Goal: Check status: Check status

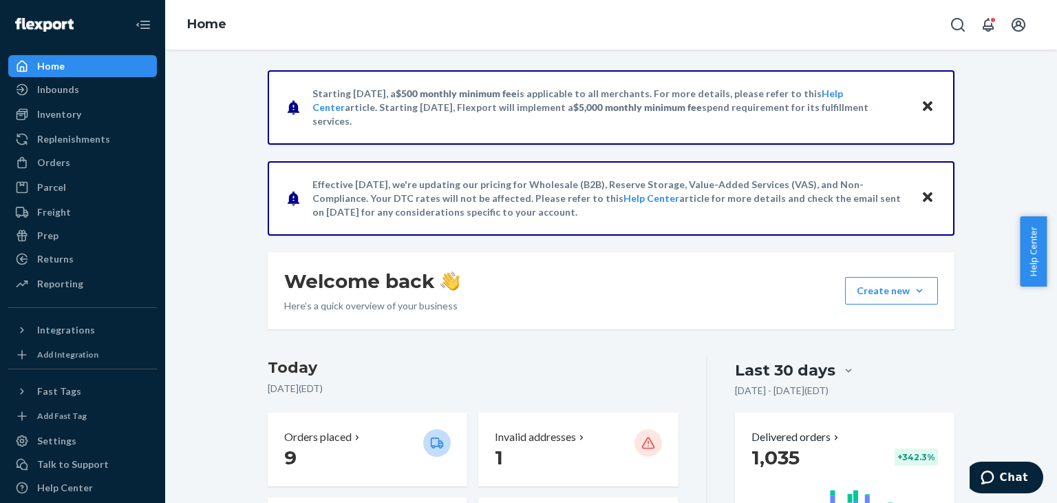
click at [88, 150] on ul "Home Inbounds Shipping Plans Problems Inventory Products Replenishments Orders …" at bounding box center [82, 175] width 149 height 241
click at [61, 160] on div "Orders" at bounding box center [53, 163] width 33 height 14
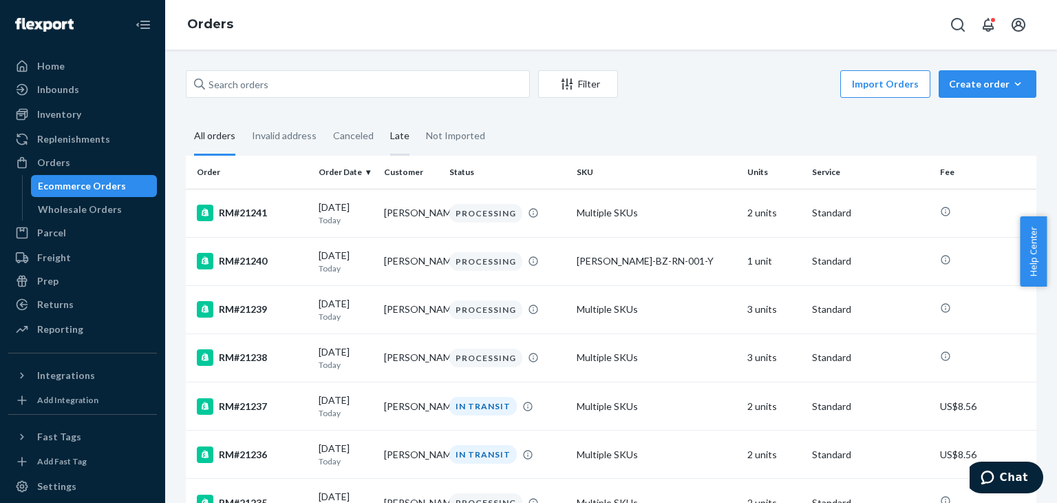
click at [398, 137] on div "Late" at bounding box center [399, 137] width 19 height 38
click at [382, 118] on input "Late" at bounding box center [382, 118] width 0 height 0
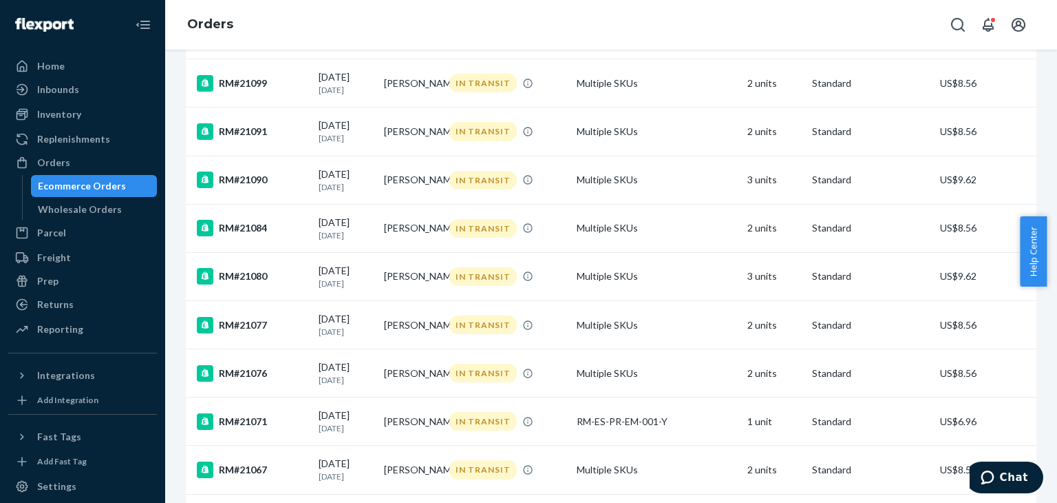
scroll to position [1024, 0]
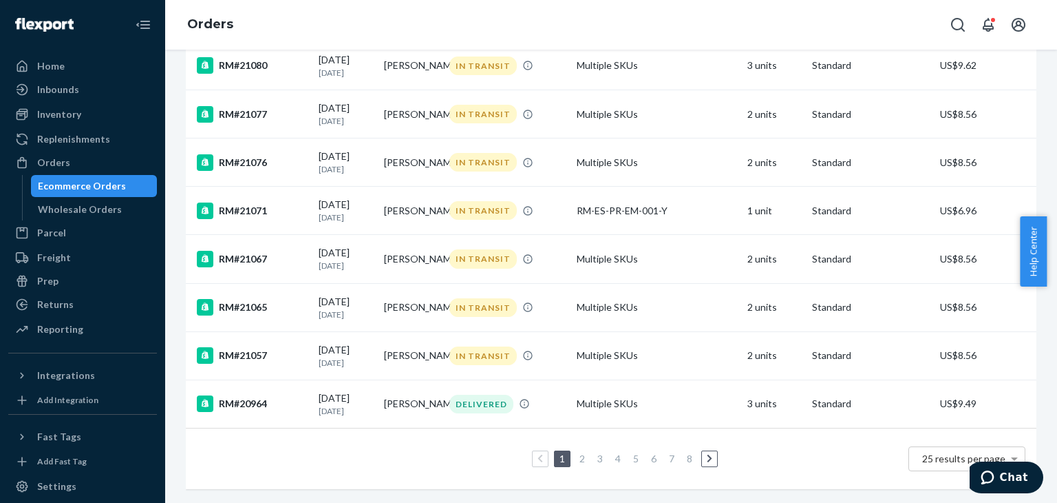
click at [598, 452] on link "3" at bounding box center [600, 458] width 11 height 12
click at [578, 452] on link "2" at bounding box center [578, 458] width 11 height 12
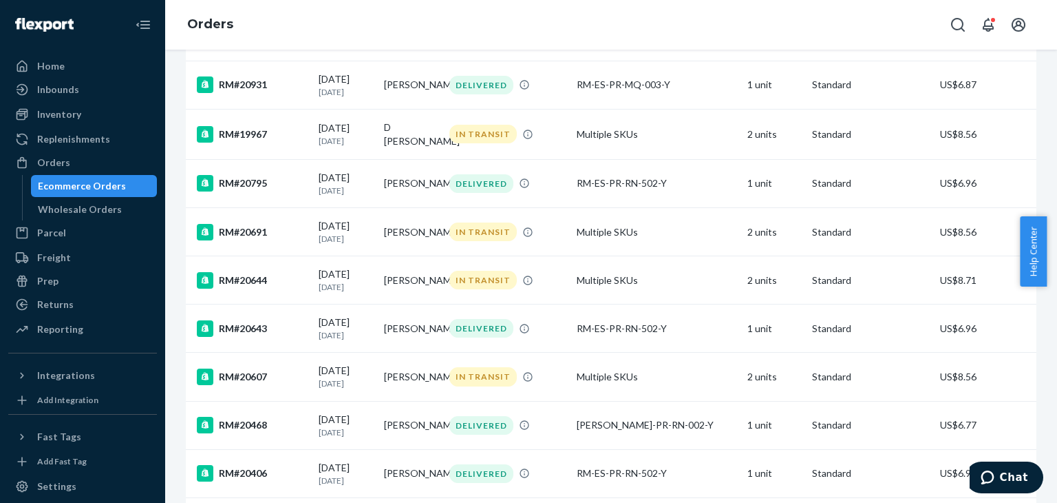
scroll to position [482, 0]
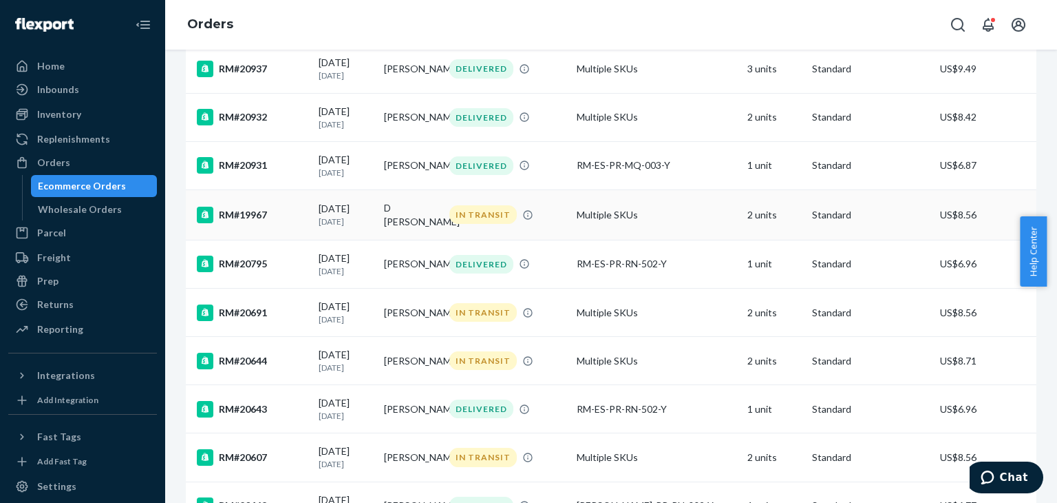
click at [348, 227] on p "[DATE]" at bounding box center [346, 221] width 54 height 12
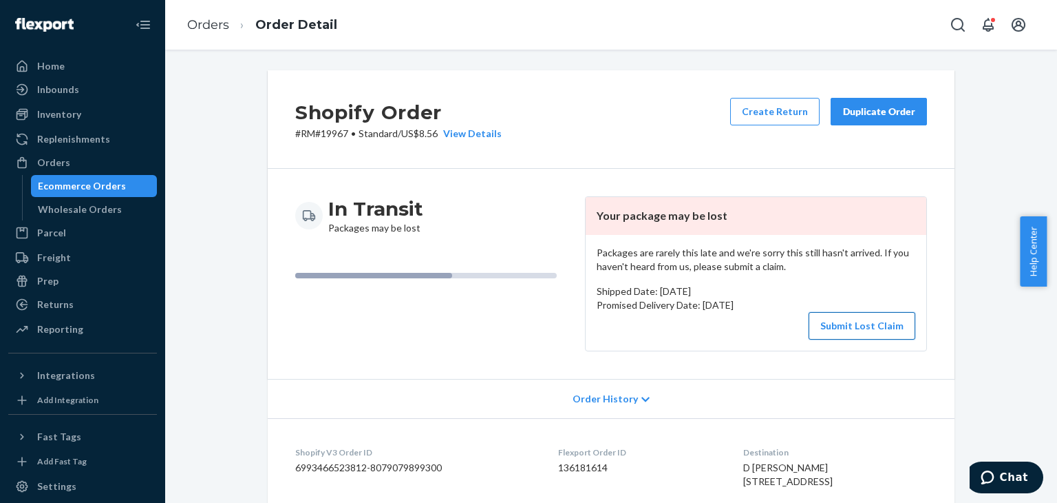
click at [834, 328] on button "Submit Lost Claim" at bounding box center [862, 326] width 107 height 28
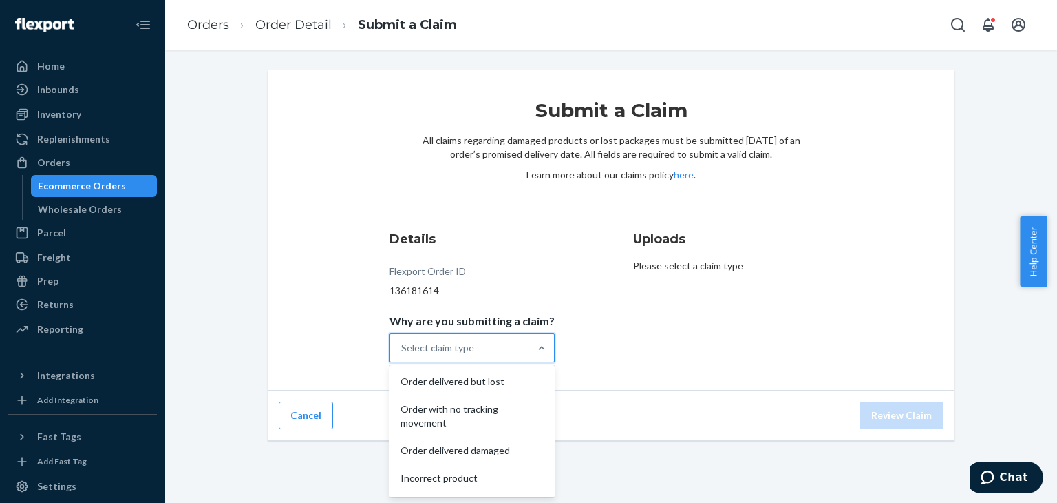
click at [503, 353] on div "Select claim type" at bounding box center [459, 348] width 139 height 28
click at [403, 353] on input "Why are you submitting a claim? option Order delivered but lost focused, 0 of 5…" at bounding box center [401, 348] width 1 height 14
click at [493, 389] on div "Order delivered but lost" at bounding box center [472, 382] width 160 height 28
click at [403, 355] on input "Why are you submitting a claim? option Order delivered but lost focused, 0 of 5…" at bounding box center [401, 348] width 1 height 14
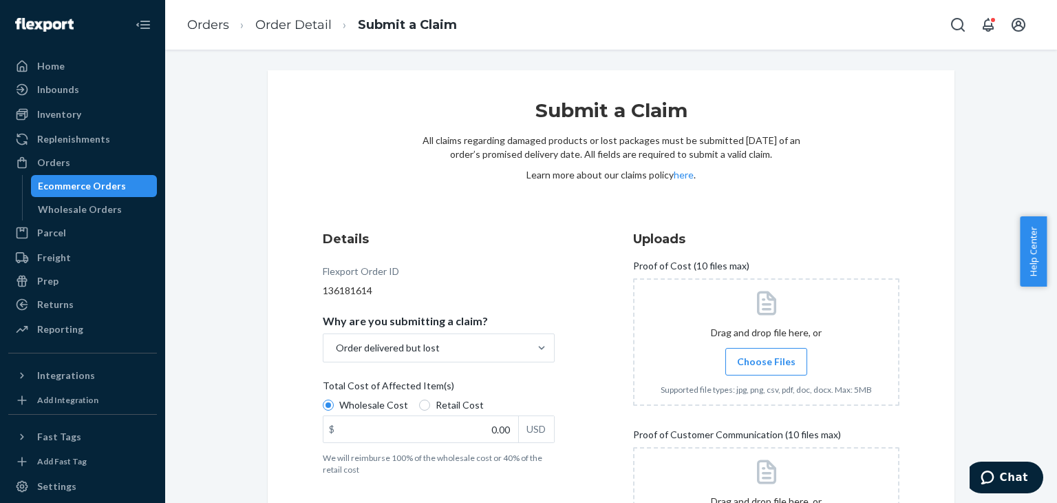
click at [574, 375] on div "Details Flexport Order ID 136181614 Why are you submitting a claim? Order deliv…" at bounding box center [456, 408] width 266 height 372
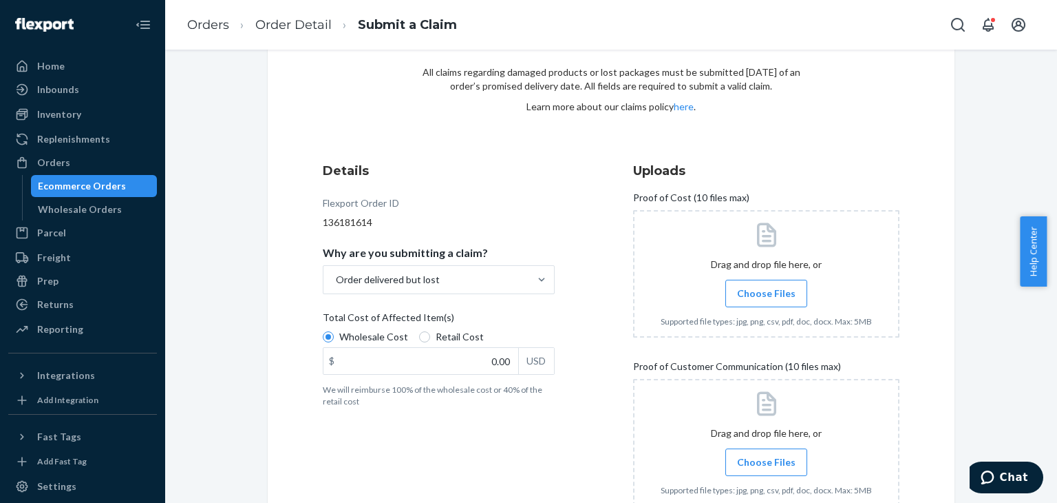
scroll to position [69, 0]
click at [419, 345] on div "Wholesale Cost Retail Cost" at bounding box center [438, 337] width 243 height 17
click at [334, 341] on input "Wholesale Cost" at bounding box center [328, 335] width 11 height 11
click at [419, 336] on input "Retail Cost" at bounding box center [424, 335] width 11 height 11
radio input "true"
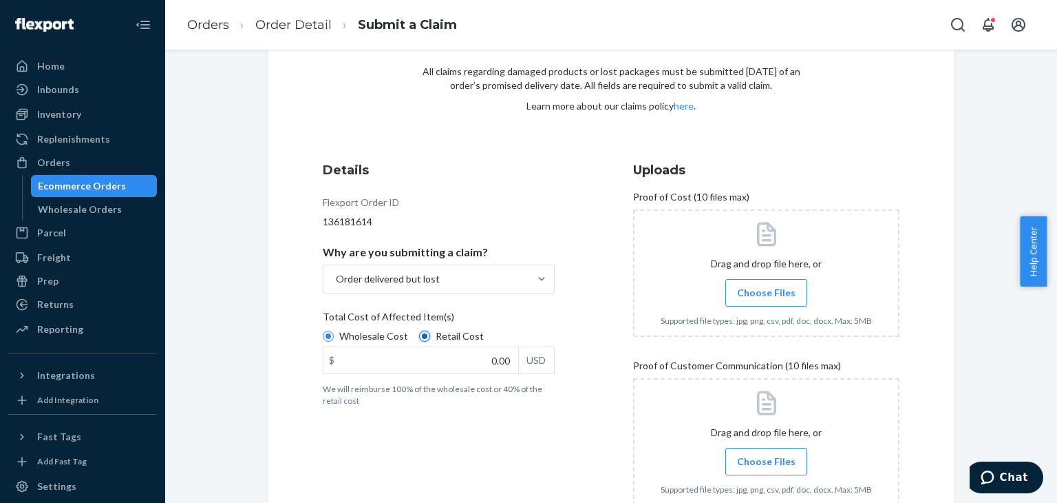
radio input "false"
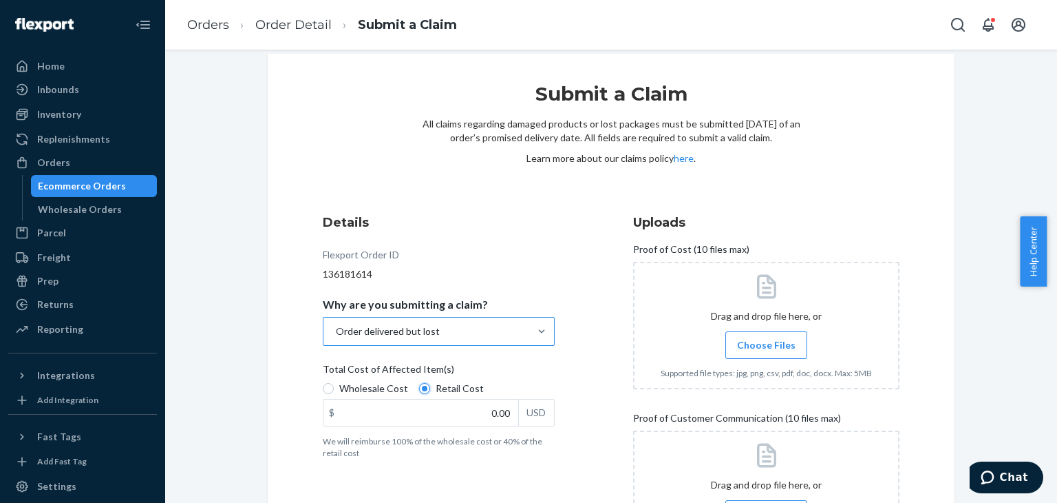
scroll to position [0, 0]
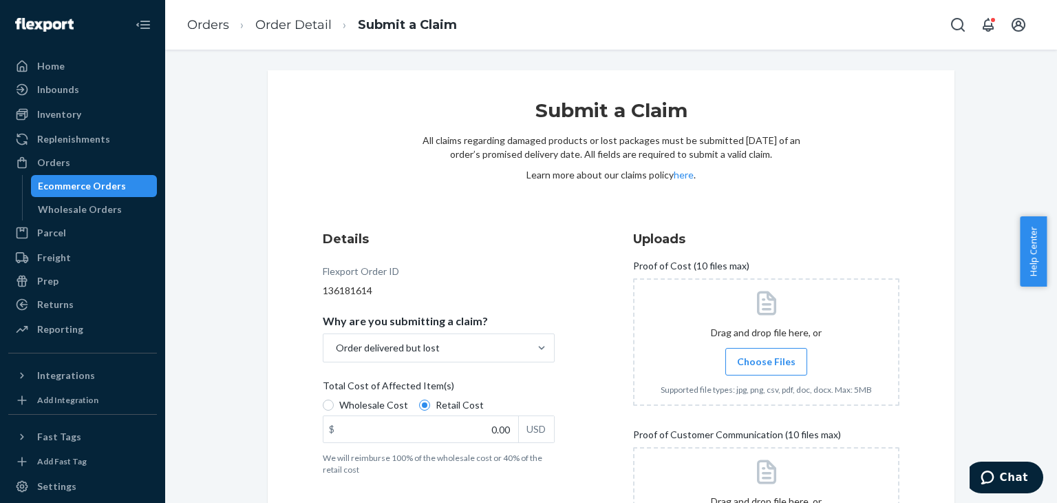
click at [746, 370] on label "Choose Files" at bounding box center [767, 362] width 82 height 28
click at [766, 369] on input "Choose Files" at bounding box center [766, 361] width 1 height 15
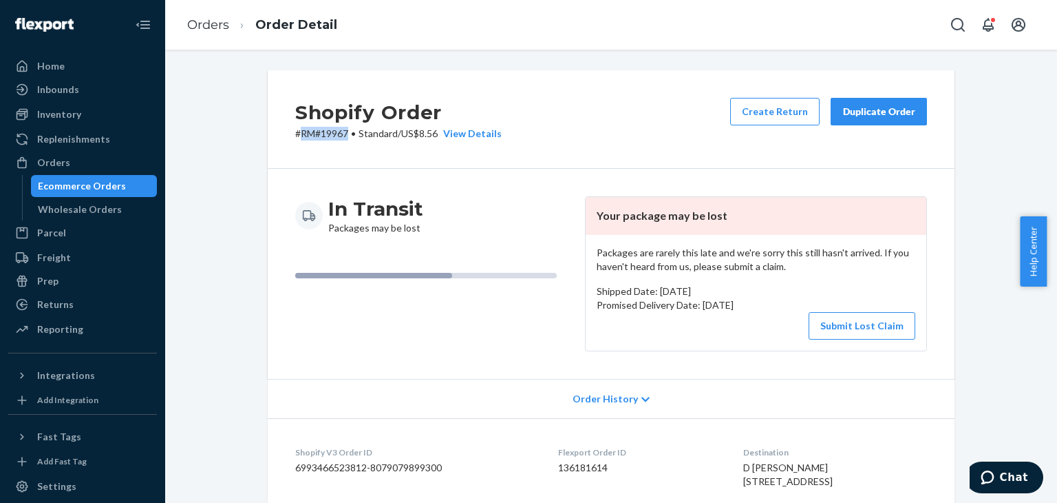
drag, startPoint x: 344, startPoint y: 134, endPoint x: 297, endPoint y: 144, distance: 47.9
click at [297, 144] on div "Shopify Order # RM#19967 • Standard / US$8.56 View Details Create Return Duplic…" at bounding box center [611, 119] width 687 height 98
copy p "RM#19967"
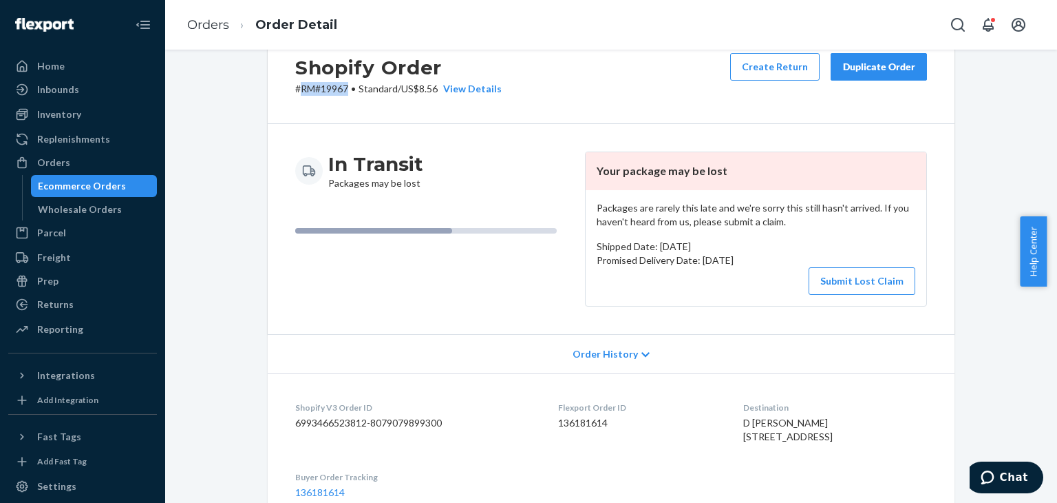
scroll to position [69, 0]
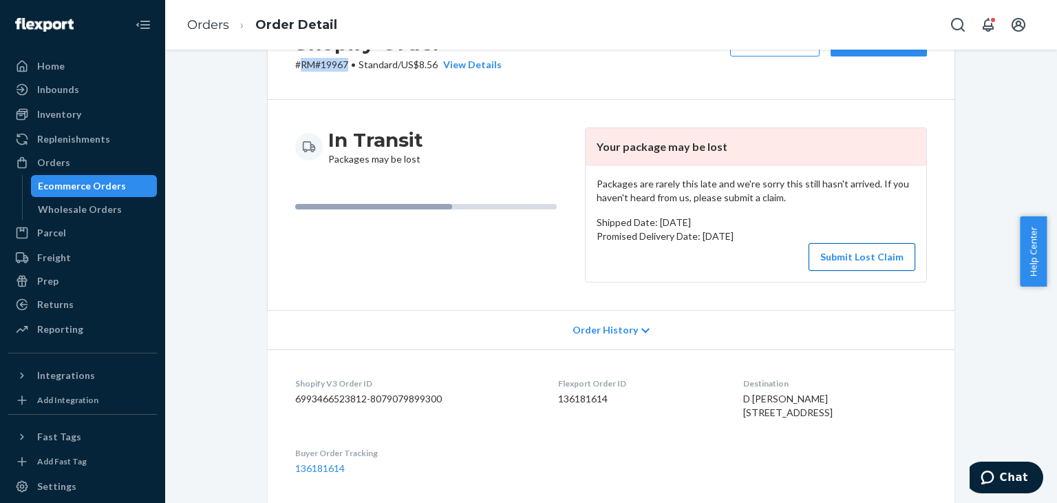
click at [832, 253] on button "Submit Lost Claim" at bounding box center [862, 257] width 107 height 28
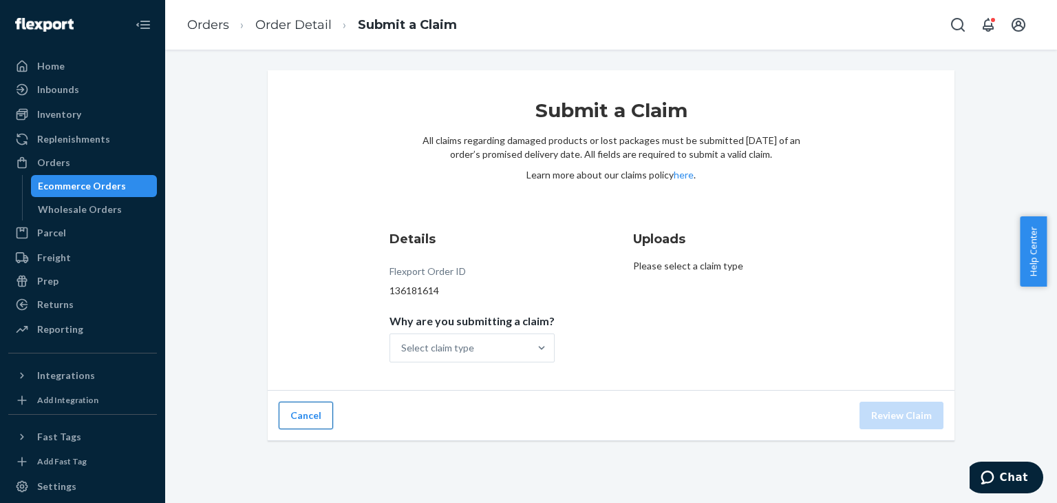
click at [316, 407] on button "Cancel" at bounding box center [306, 415] width 54 height 28
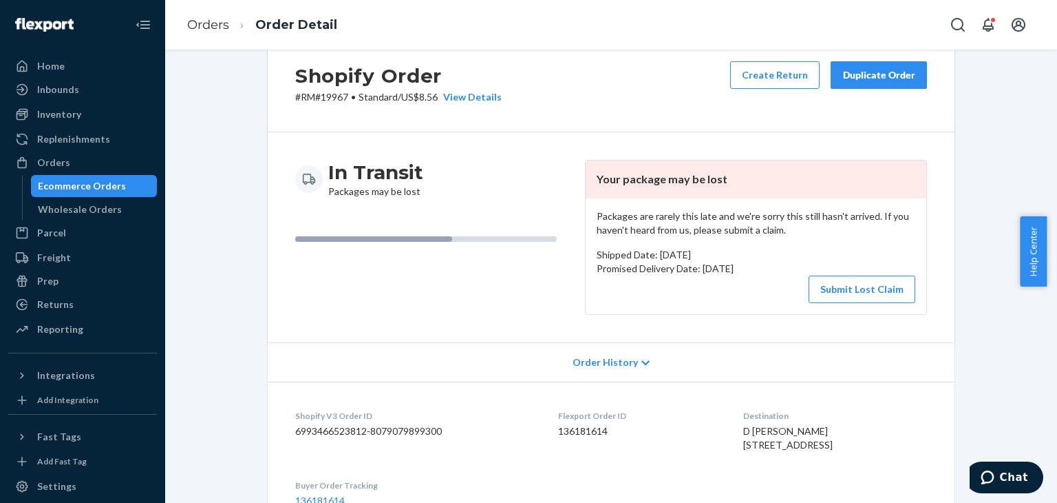
scroll to position [69, 0]
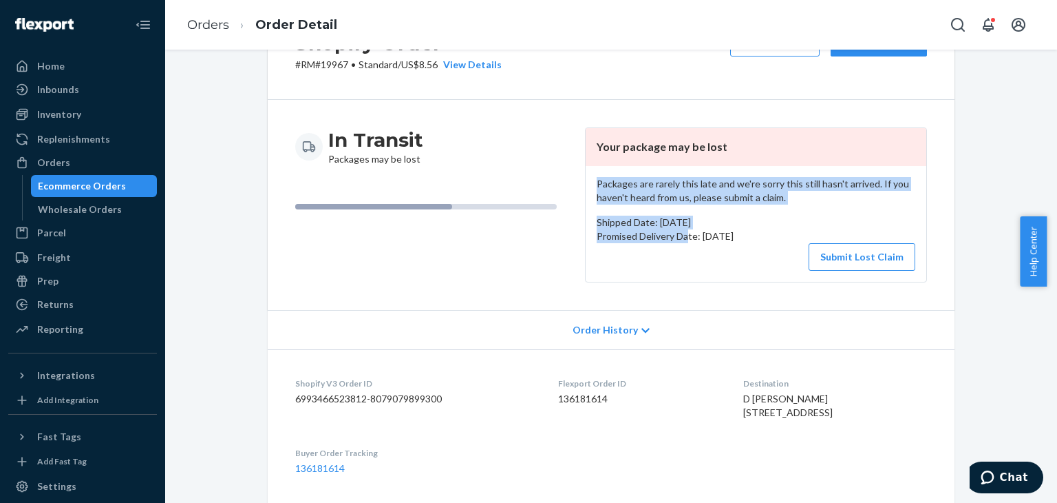
drag, startPoint x: 587, startPoint y: 182, endPoint x: 683, endPoint y: 232, distance: 108.4
click at [683, 232] on div "Packages are rarely this late and we're sorry this still hasn't arrived. If you…" at bounding box center [756, 224] width 341 height 116
click at [667, 242] on p "Promised Delivery Date: [DATE]" at bounding box center [756, 236] width 319 height 14
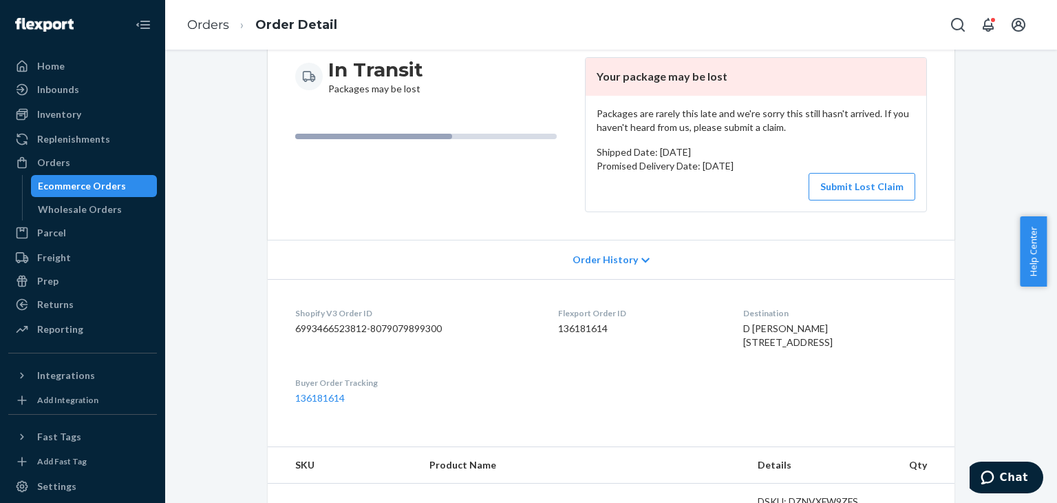
scroll to position [138, 0]
click at [833, 188] on button "Submit Lost Claim" at bounding box center [862, 188] width 107 height 28
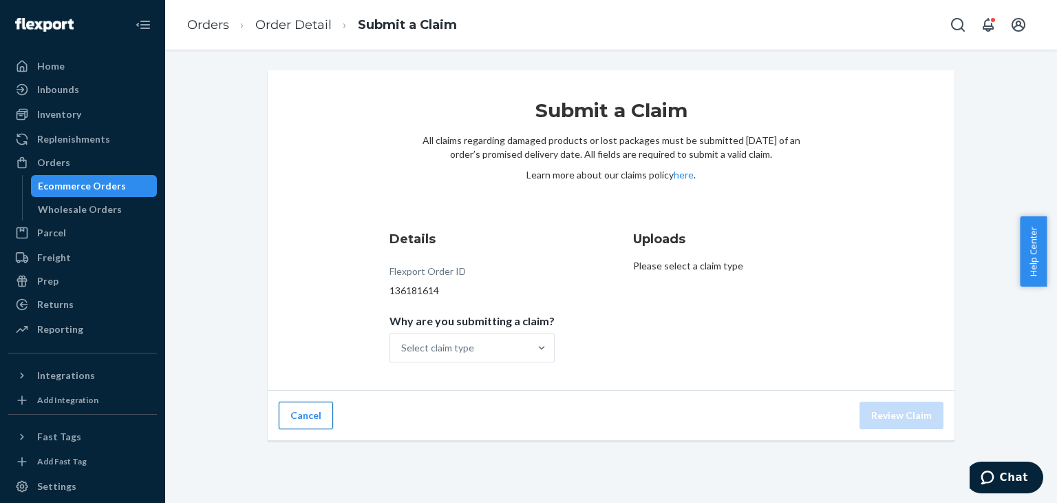
click at [308, 408] on button "Cancel" at bounding box center [306, 415] width 54 height 28
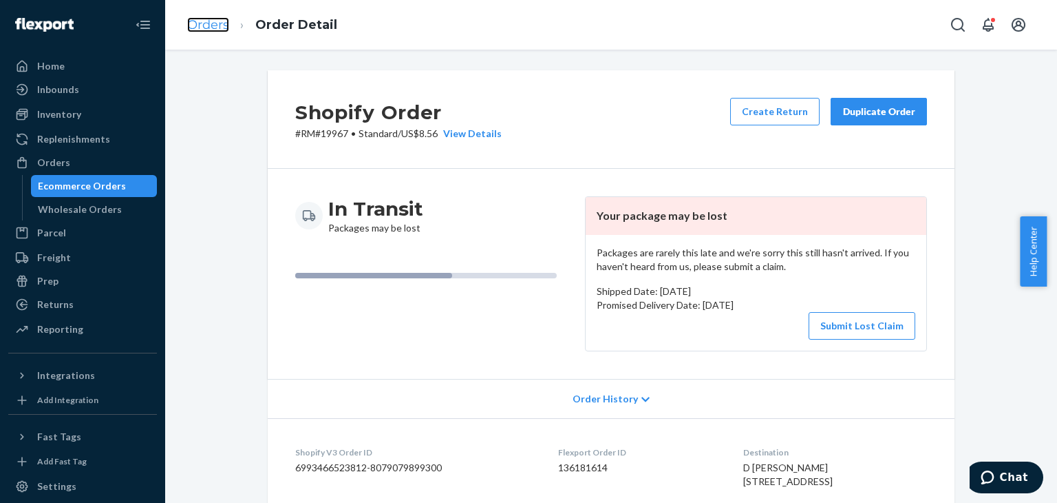
click at [207, 28] on link "Orders" at bounding box center [208, 24] width 42 height 15
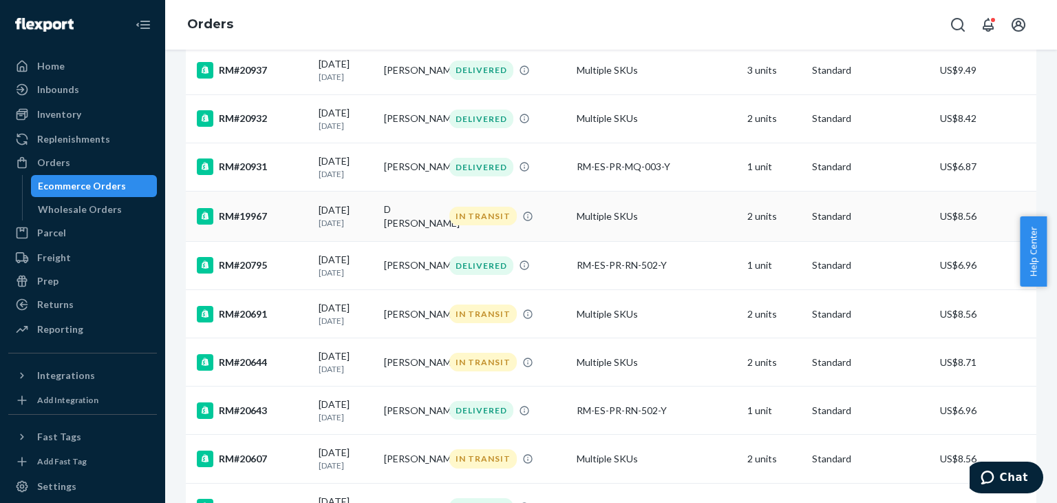
scroll to position [482, 0]
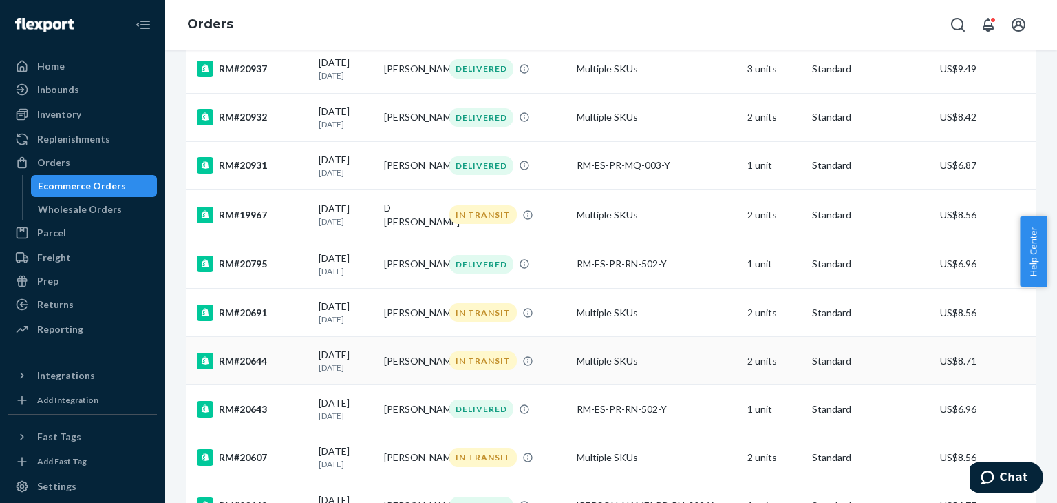
click at [355, 372] on div "[DATE] [DATE]" at bounding box center [346, 360] width 54 height 25
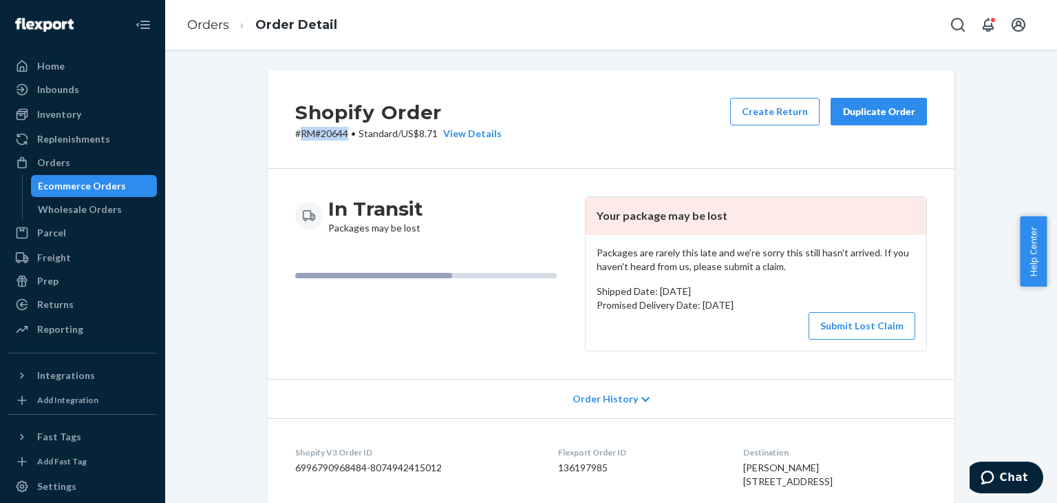
drag, startPoint x: 344, startPoint y: 139, endPoint x: 294, endPoint y: 143, distance: 50.4
click at [294, 143] on div "Shopify Order # RM#20644 • Standard / US$8.71 View Details Create Return Duplic…" at bounding box center [611, 119] width 687 height 98
copy p "RM#20644"
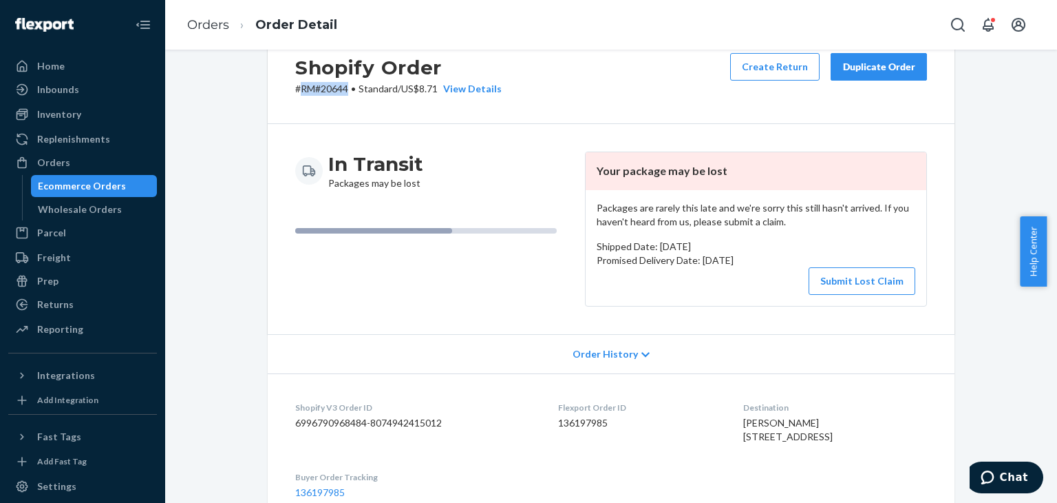
scroll to position [69, 0]
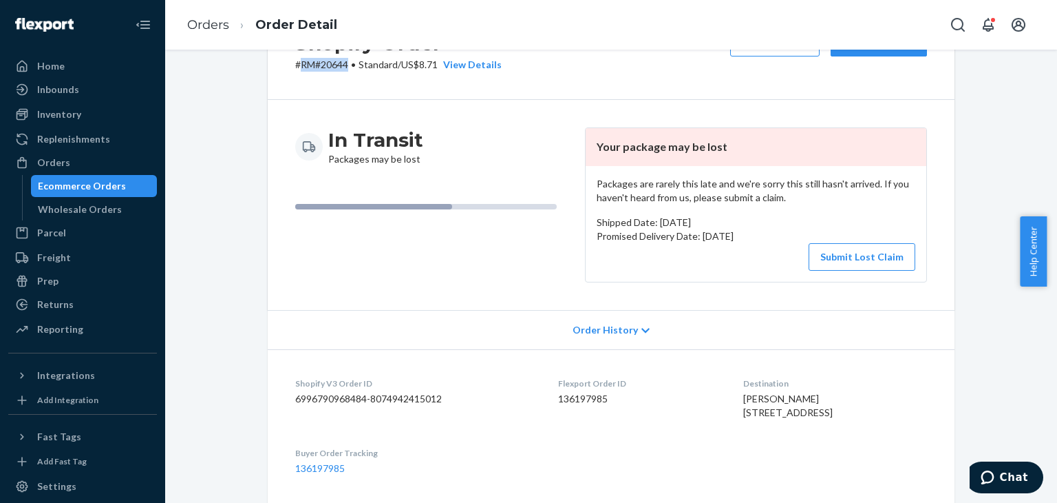
copy p "RM#20644"
click at [223, 26] on link "Orders" at bounding box center [208, 24] width 42 height 15
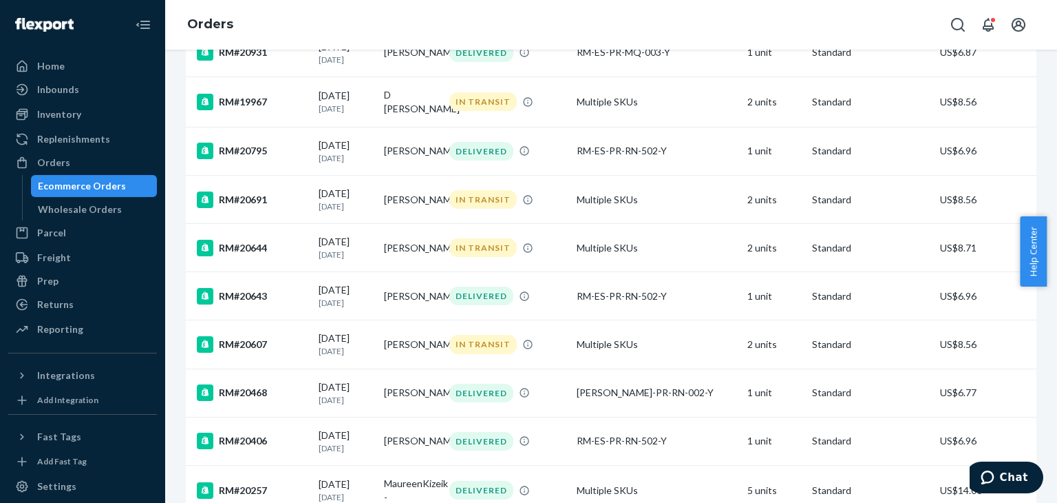
scroll to position [620, 0]
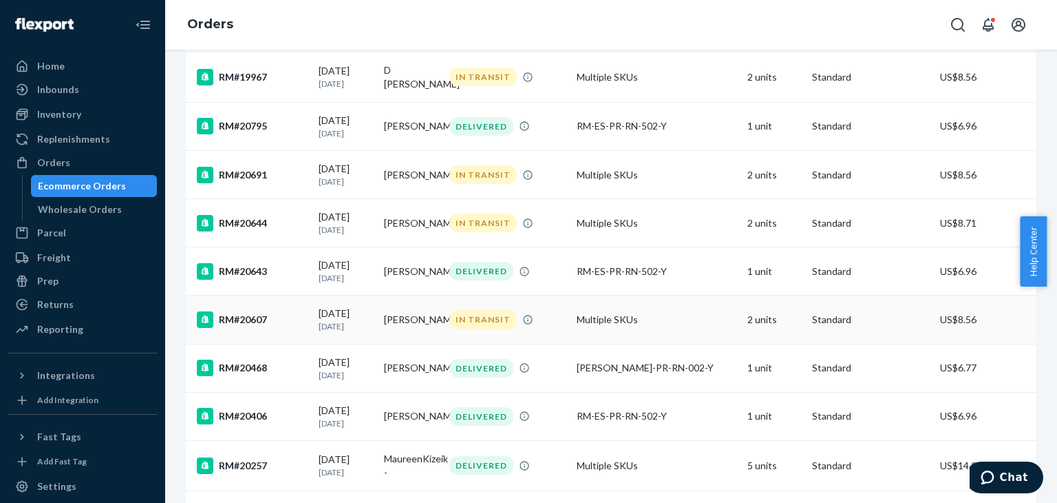
click at [253, 328] on div "RM#20607" at bounding box center [252, 319] width 111 height 17
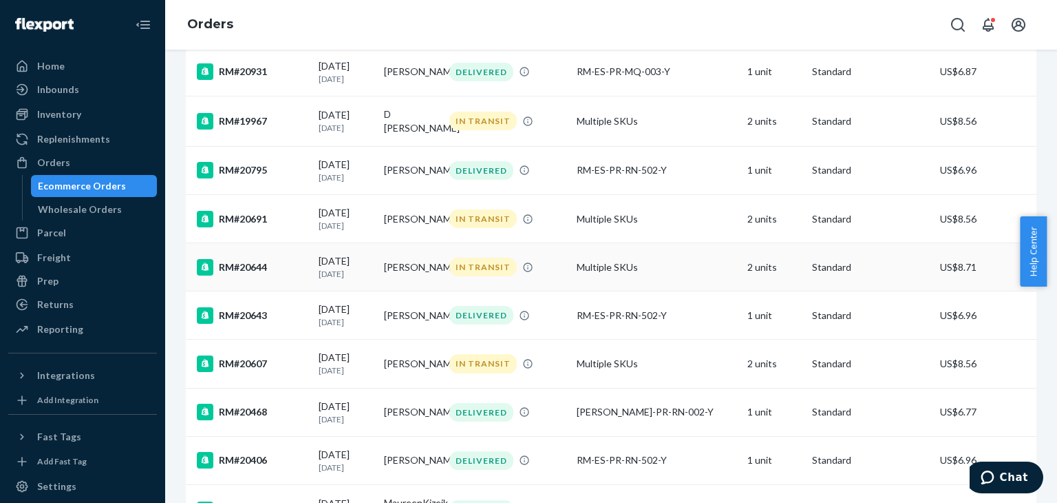
scroll to position [620, 0]
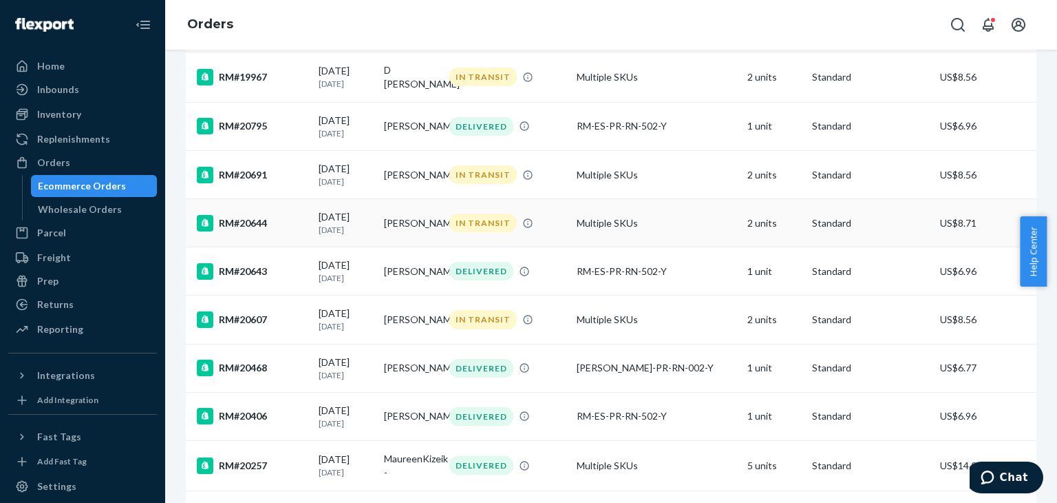
click at [247, 231] on div "RM#20644" at bounding box center [252, 223] width 111 height 17
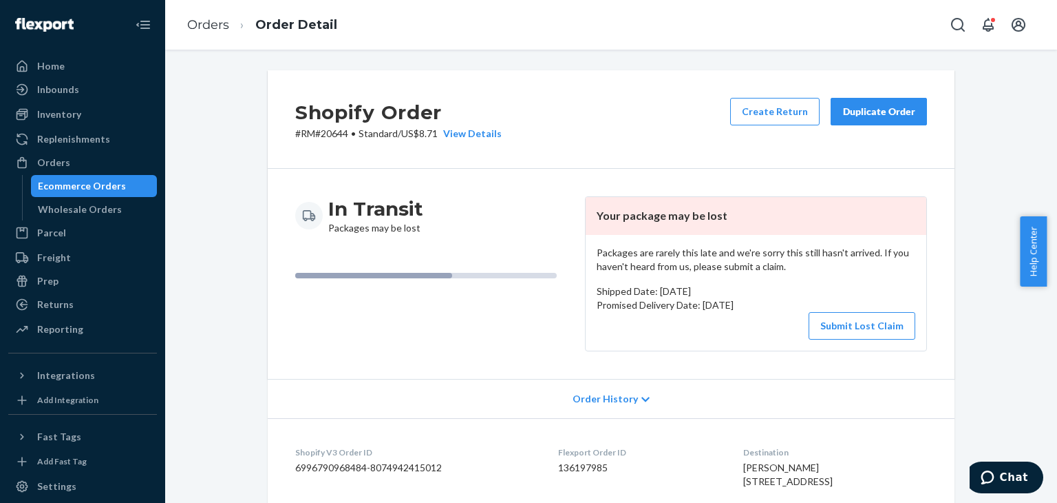
click at [327, 138] on p "# RM#20644 • Standard / US$8.71 View Details" at bounding box center [398, 134] width 207 height 14
copy p "20644"
click at [324, 147] on div "Shopify Order # RM#20644 • Standard / US$8.71 View Details Create Return Duplic…" at bounding box center [611, 119] width 687 height 98
click at [328, 127] on p "# RM#20644 • Standard / US$8.71 View Details" at bounding box center [398, 134] width 207 height 14
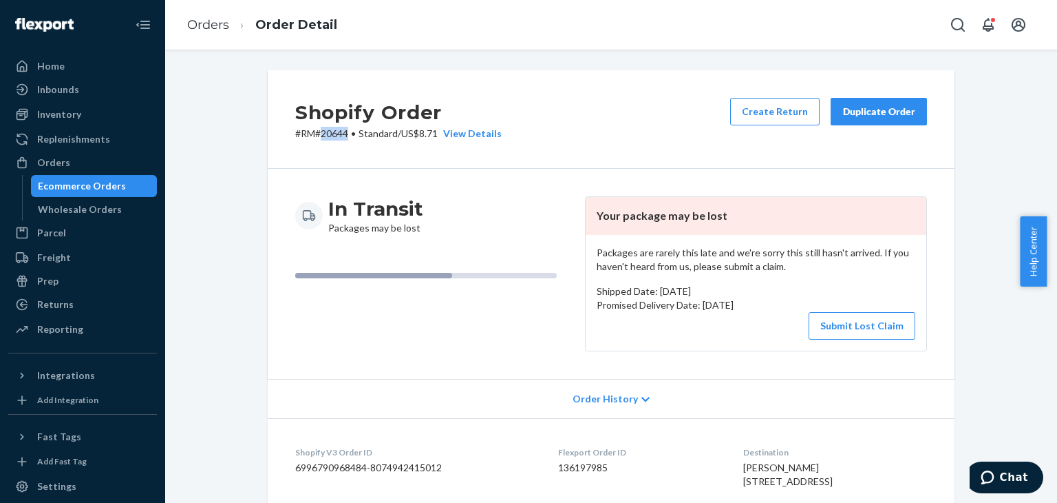
click at [328, 127] on p "# RM#20644 • Standard / US$8.71 View Details" at bounding box center [398, 134] width 207 height 14
copy p "20644"
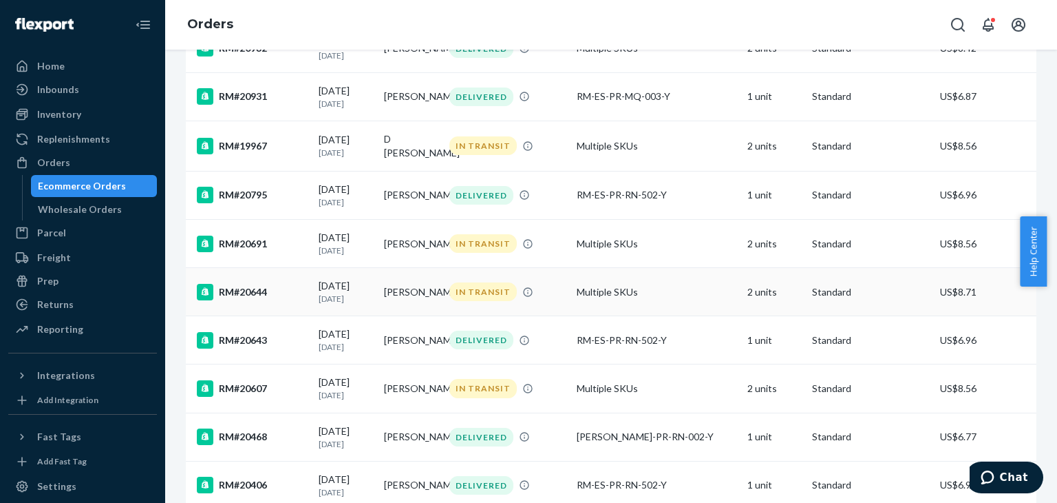
scroll to position [620, 0]
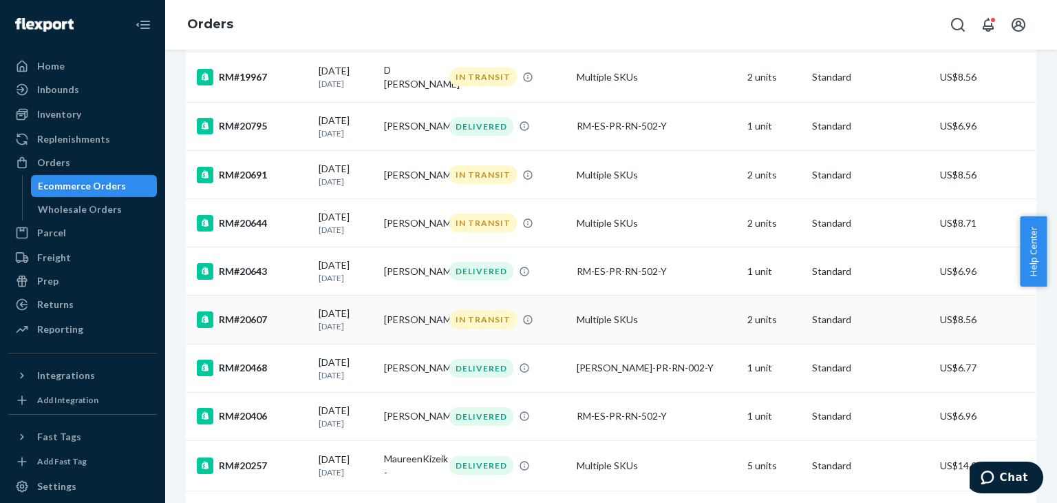
click at [251, 328] on div "RM#20607" at bounding box center [252, 319] width 111 height 17
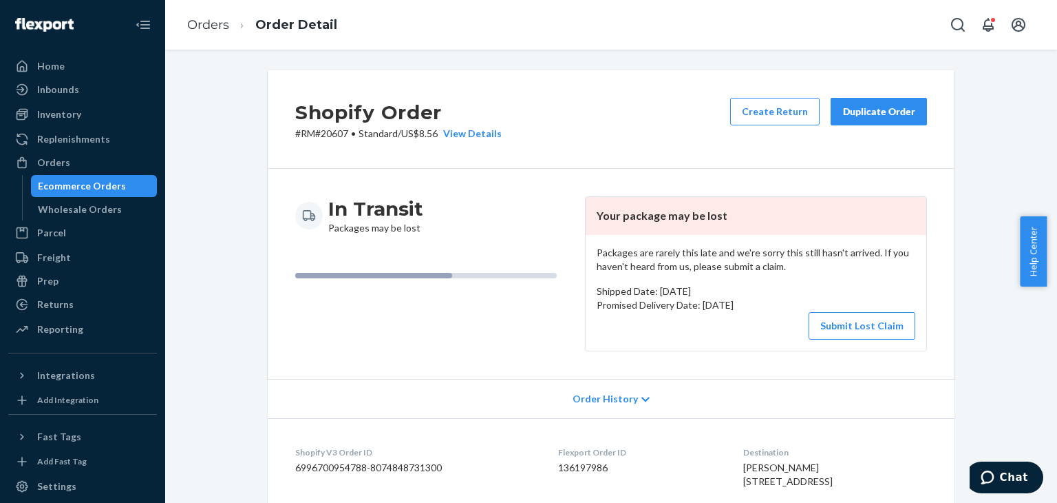
click at [328, 138] on p "# RM#20607 • Standard / US$8.56 View Details" at bounding box center [398, 134] width 207 height 14
copy p "20607"
click at [218, 33] on li "Orders" at bounding box center [208, 26] width 42 height 18
click at [206, 28] on link "Orders" at bounding box center [208, 24] width 42 height 15
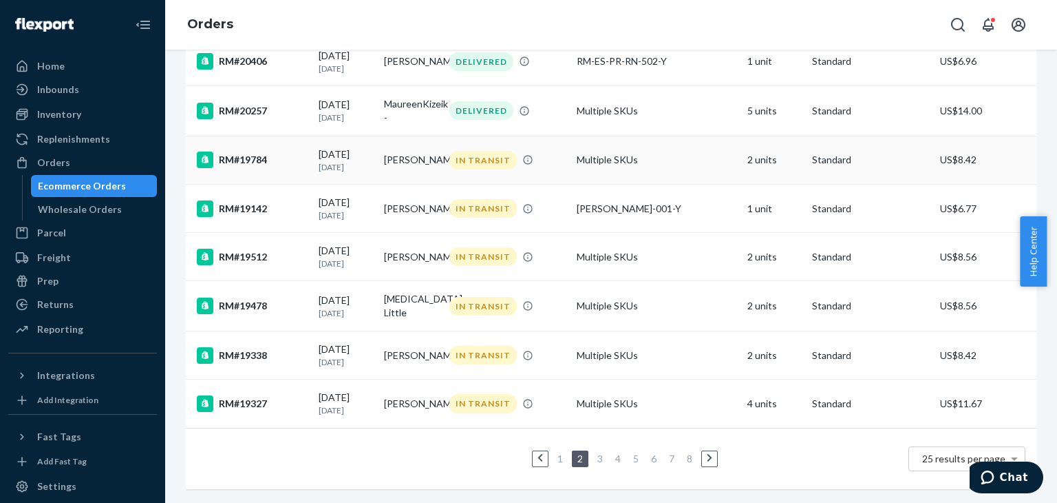
scroll to position [1018, 0]
click at [375, 436] on div "1 2 3 4 5 6 7 8 25 results per page" at bounding box center [611, 458] width 829 height 44
click at [595, 452] on link "3" at bounding box center [600, 458] width 11 height 12
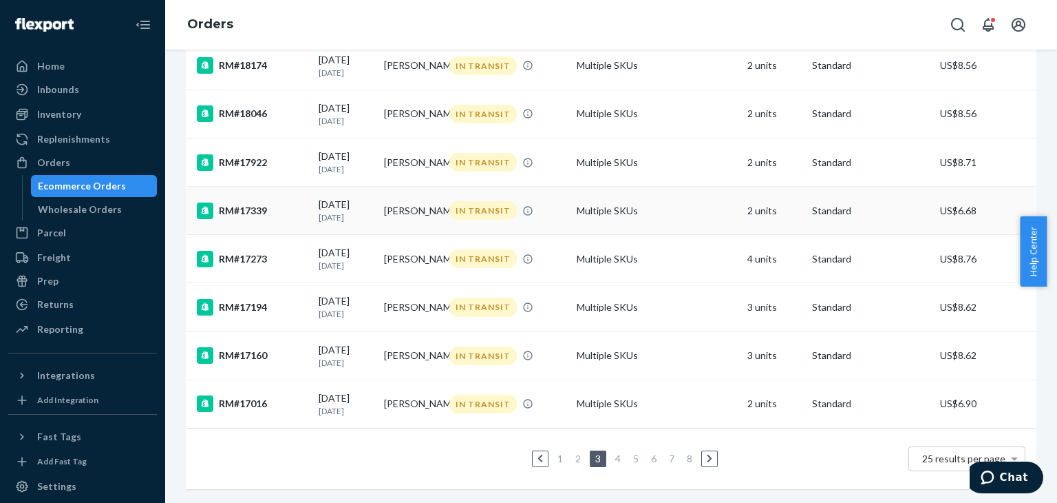
scroll to position [1037, 0]
click at [573, 452] on link "2" at bounding box center [578, 458] width 11 height 12
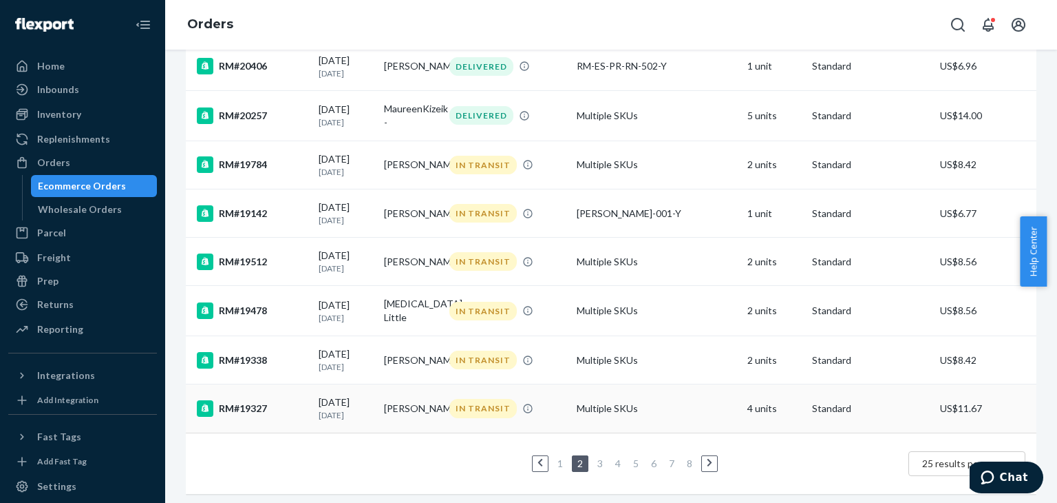
scroll to position [1018, 0]
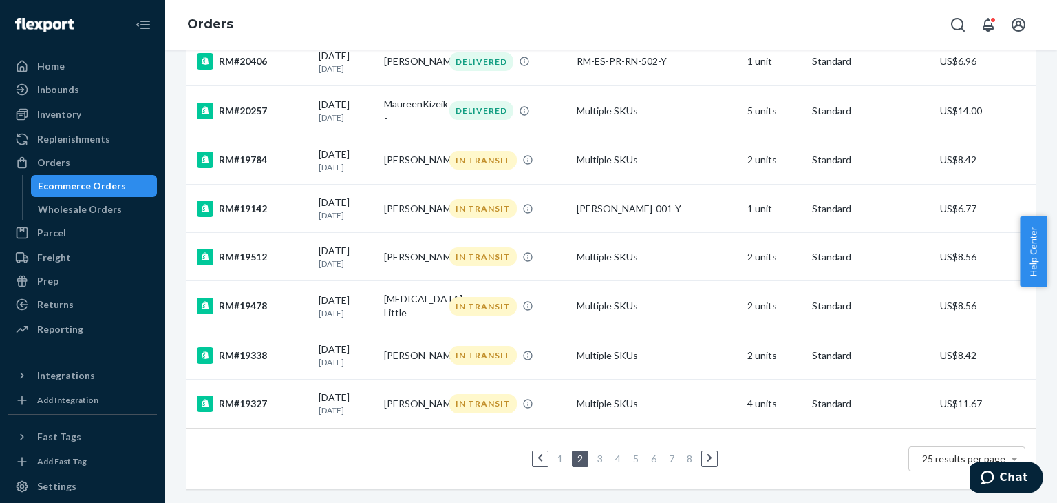
click at [555, 452] on link "1" at bounding box center [560, 458] width 11 height 12
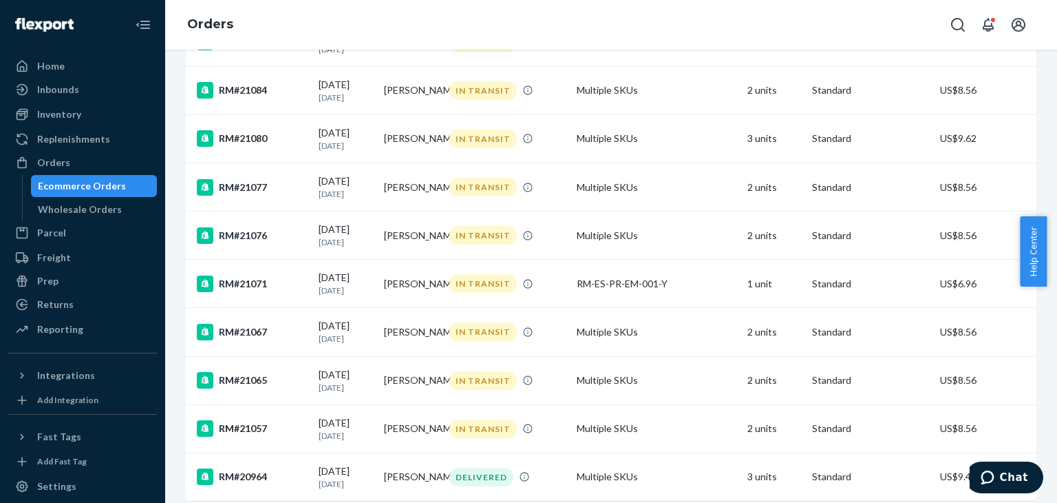
scroll to position [1024, 0]
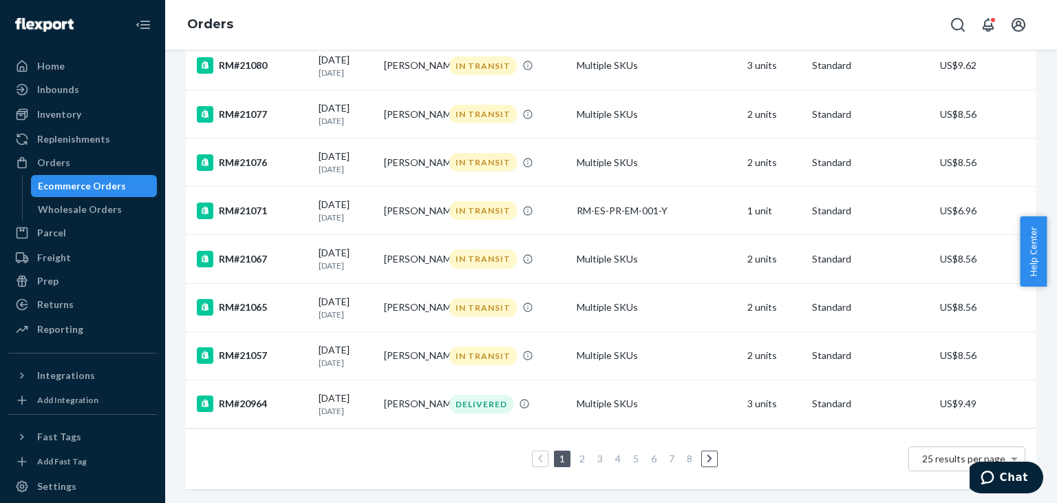
click at [595, 452] on link "3" at bounding box center [600, 458] width 11 height 12
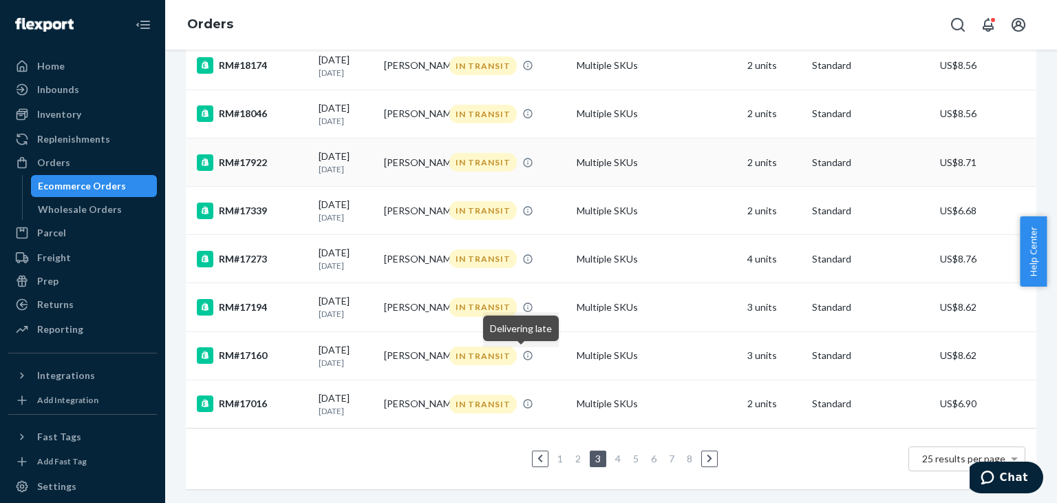
scroll to position [1037, 0]
click at [573, 452] on link "2" at bounding box center [578, 458] width 11 height 12
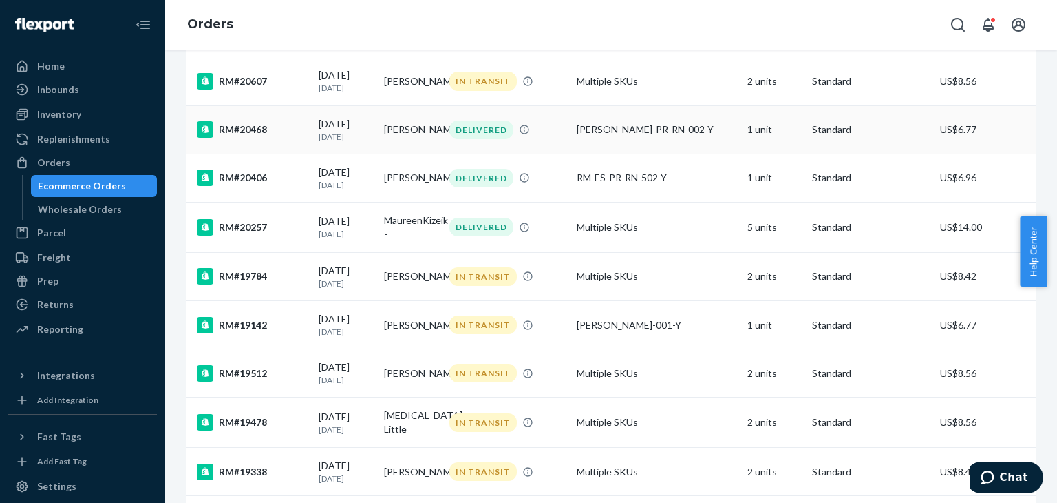
scroll to position [895, 0]
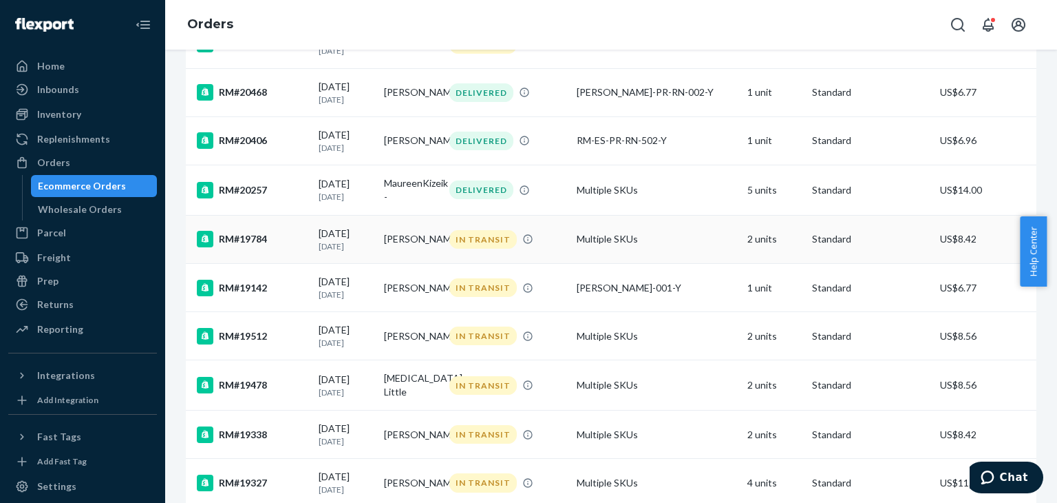
drag, startPoint x: 412, startPoint y: 278, endPoint x: 383, endPoint y: 262, distance: 33.0
click at [383, 262] on td "[PERSON_NAME]" at bounding box center [411, 239] width 65 height 48
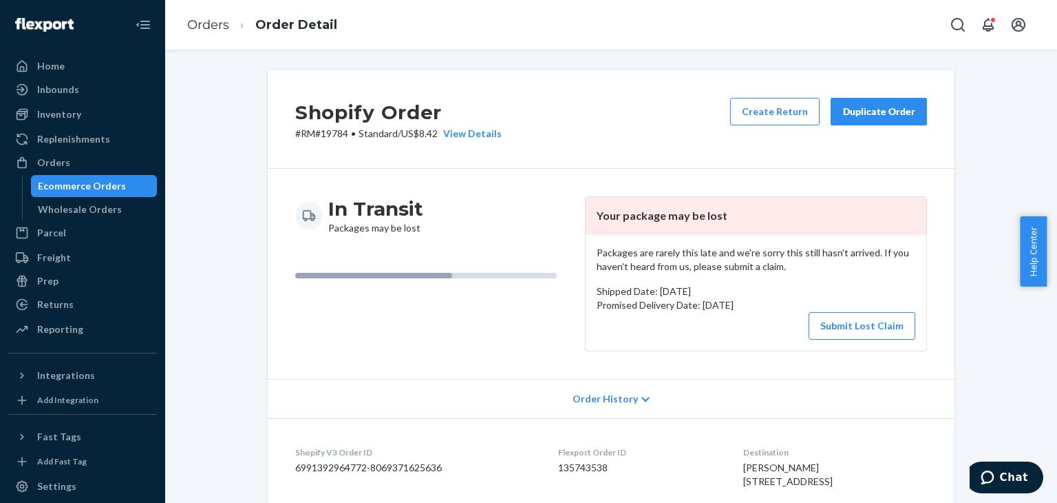
click at [328, 136] on p "# RM#19784 • Standard / US$8.42 View Details" at bounding box center [398, 134] width 207 height 14
copy p "19784"
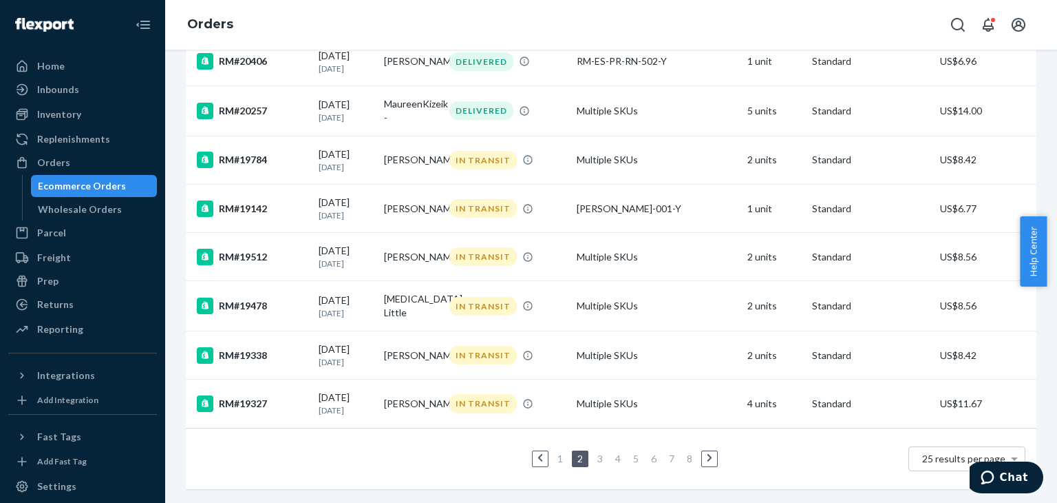
scroll to position [1018, 0]
click at [260, 200] on div "RM#19142" at bounding box center [252, 208] width 111 height 17
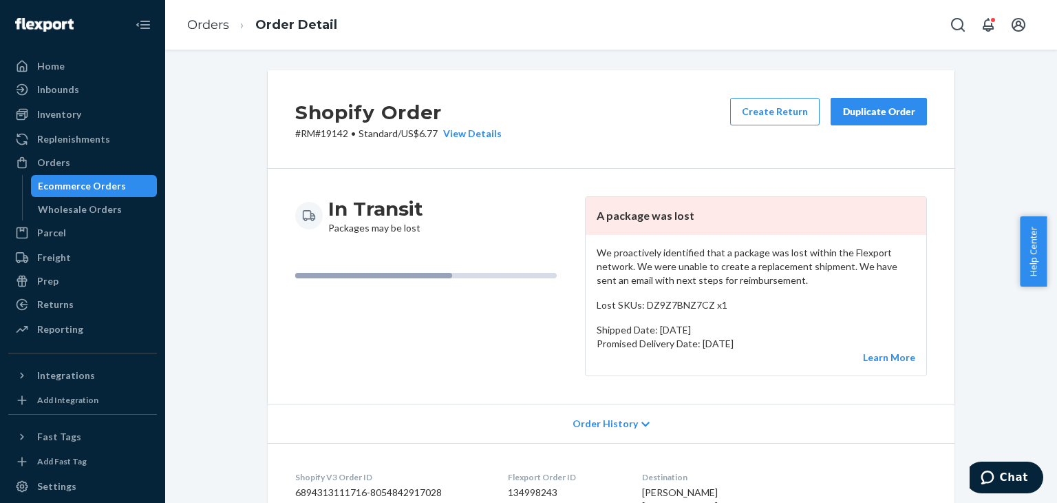
click at [328, 136] on p "# RM#19142 • Standard / US$6.77 View Details" at bounding box center [398, 134] width 207 height 14
copy p "19142"
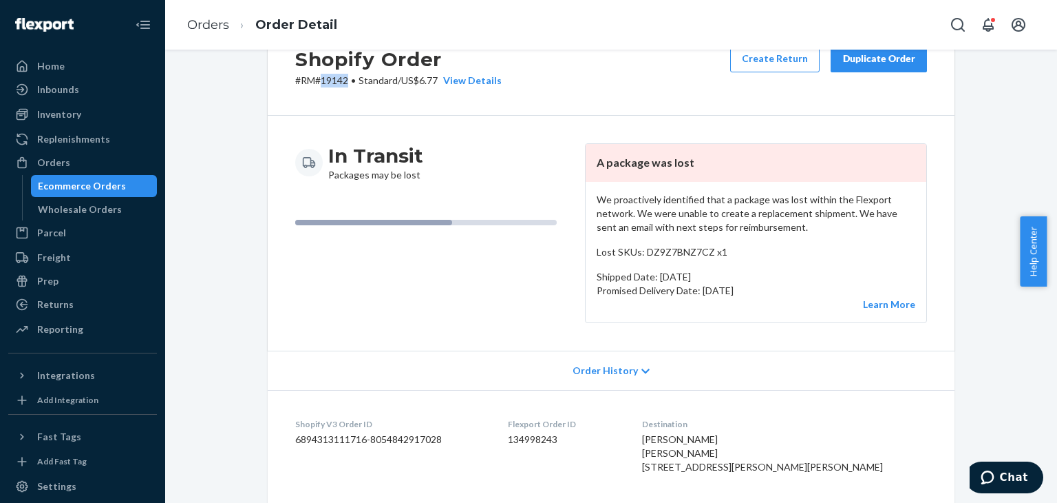
scroll to position [69, 0]
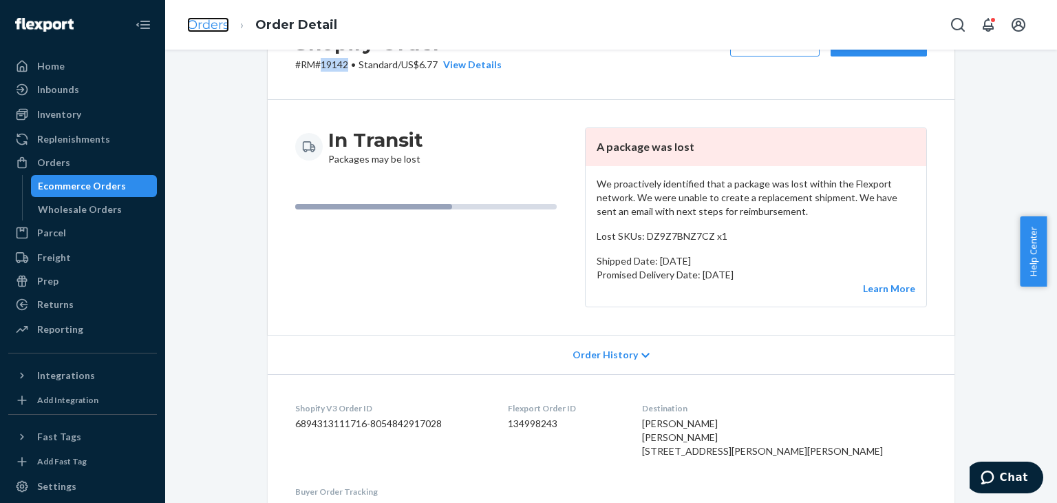
click at [211, 27] on link "Orders" at bounding box center [208, 24] width 42 height 15
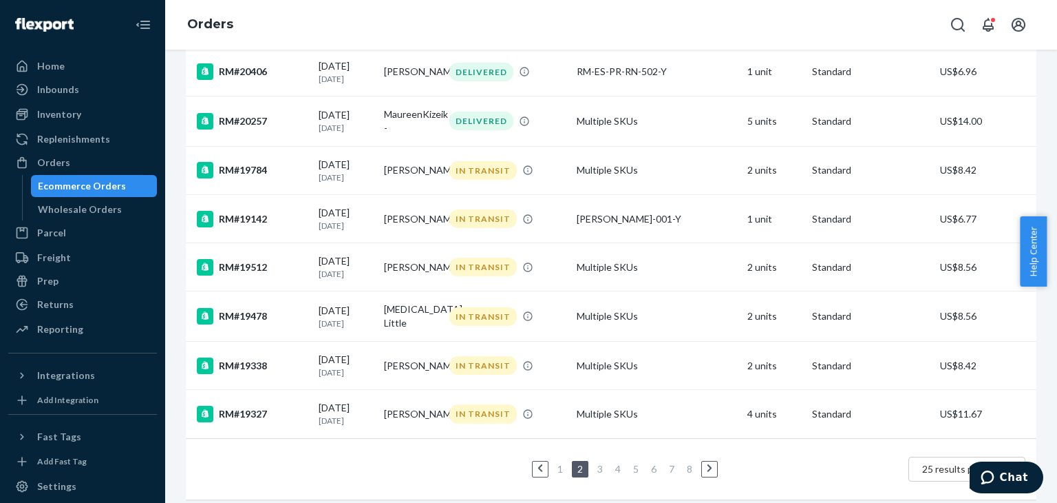
scroll to position [1018, 0]
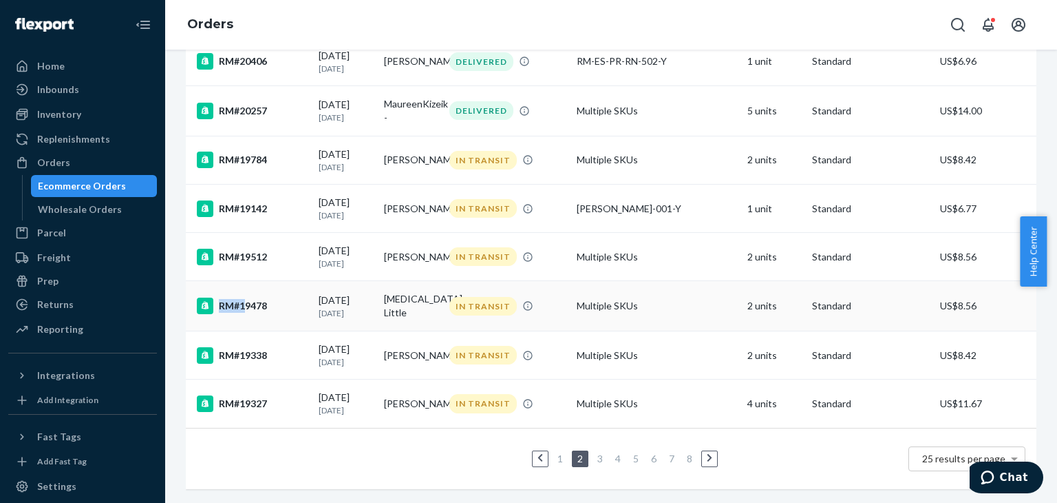
drag, startPoint x: 275, startPoint y: 292, endPoint x: 247, endPoint y: 294, distance: 28.3
click at [247, 297] on div "RM#19478" at bounding box center [252, 305] width 111 height 17
click at [289, 297] on div "RM#19478" at bounding box center [252, 305] width 111 height 17
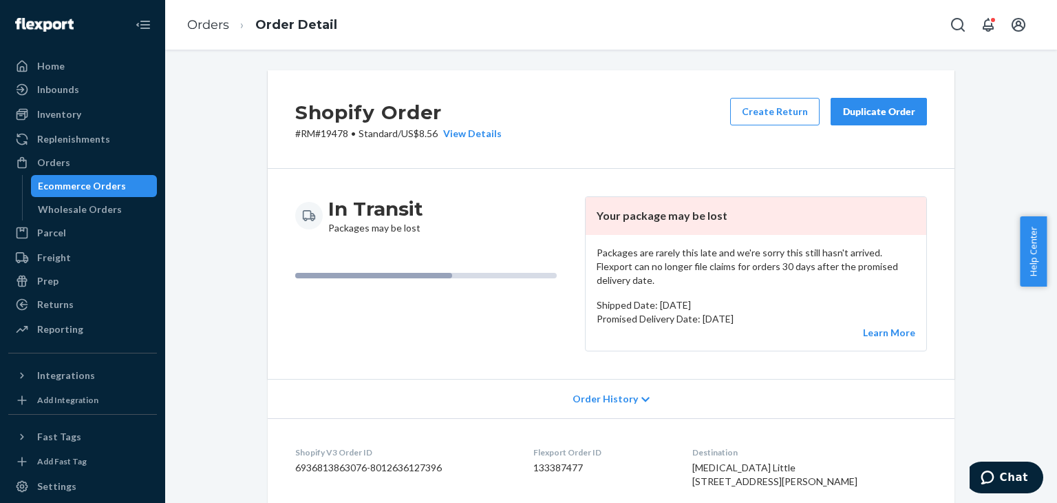
click at [609, 392] on div "Order History" at bounding box center [611, 398] width 687 height 39
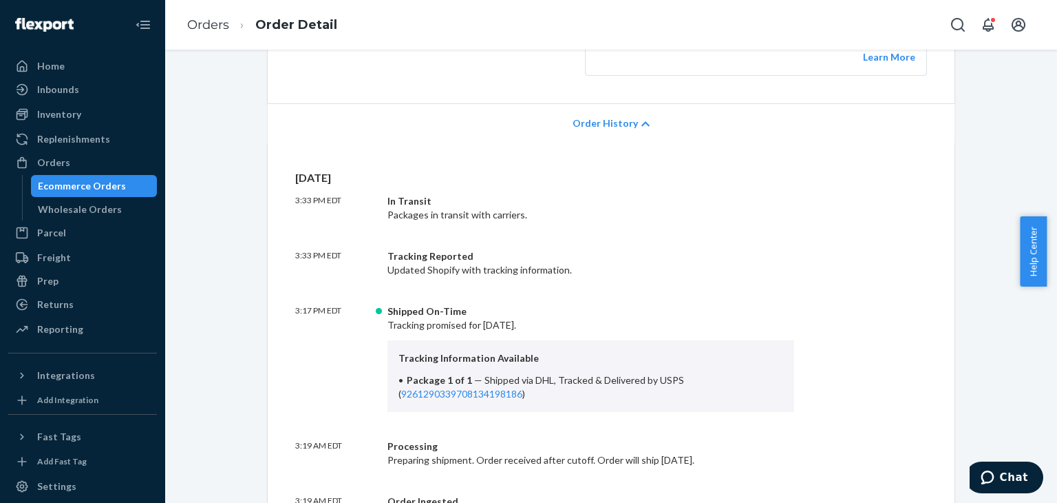
scroll to position [69, 0]
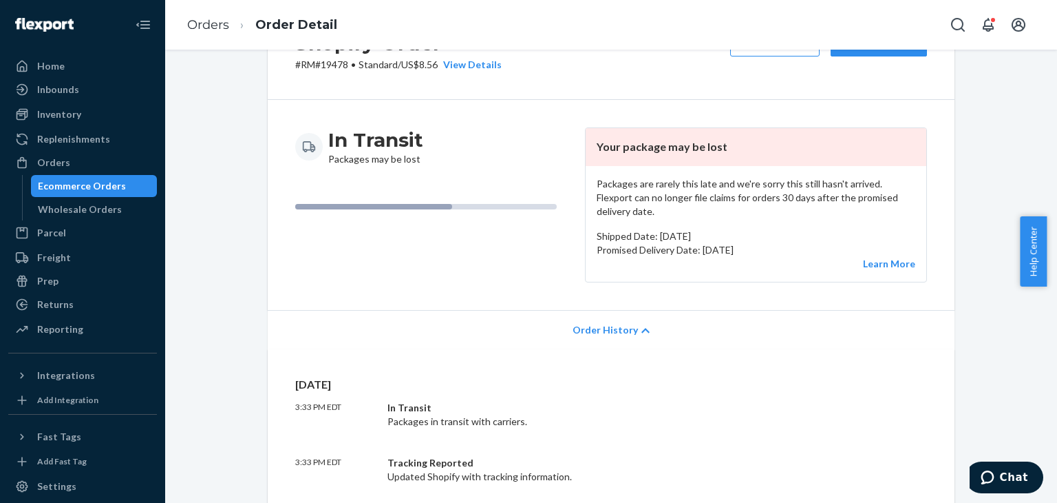
click at [628, 323] on div "Order History" at bounding box center [611, 329] width 687 height 39
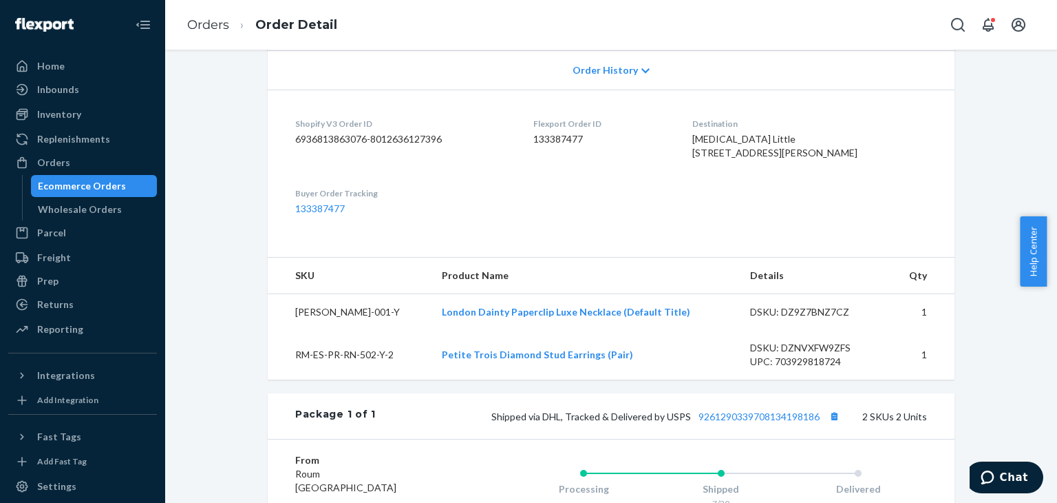
scroll to position [344, 0]
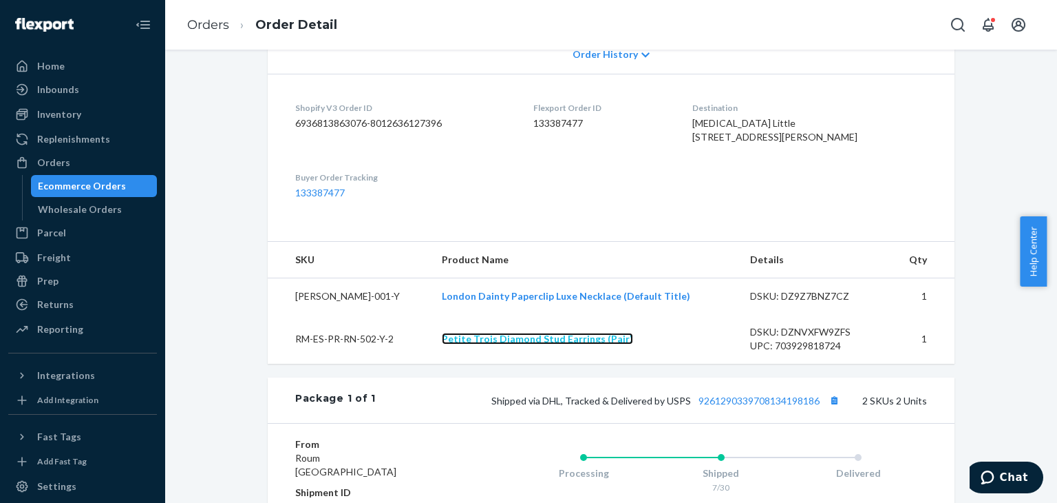
click at [586, 344] on link "Petite Trois Diamond Stud Earrings (Pair)" at bounding box center [537, 339] width 191 height 12
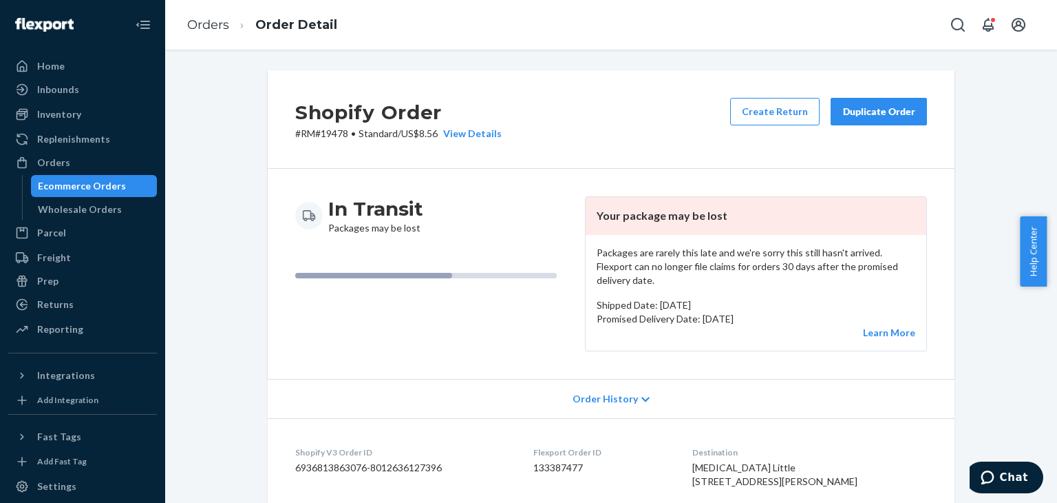
click at [330, 130] on p "# RM#19478 • Standard / US$8.56 View Details" at bounding box center [398, 134] width 207 height 14
copy p "19478"
click at [224, 23] on link "Orders" at bounding box center [208, 24] width 42 height 15
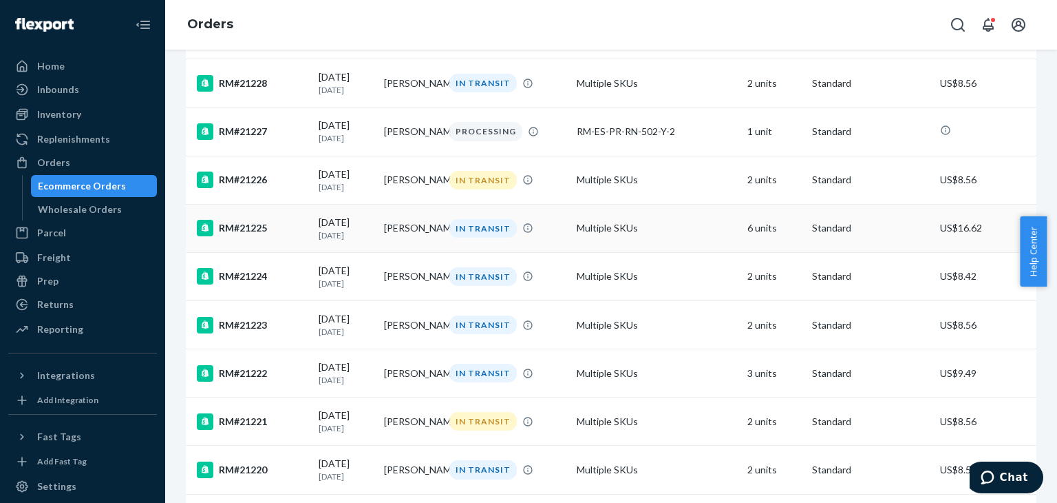
scroll to position [1024, 0]
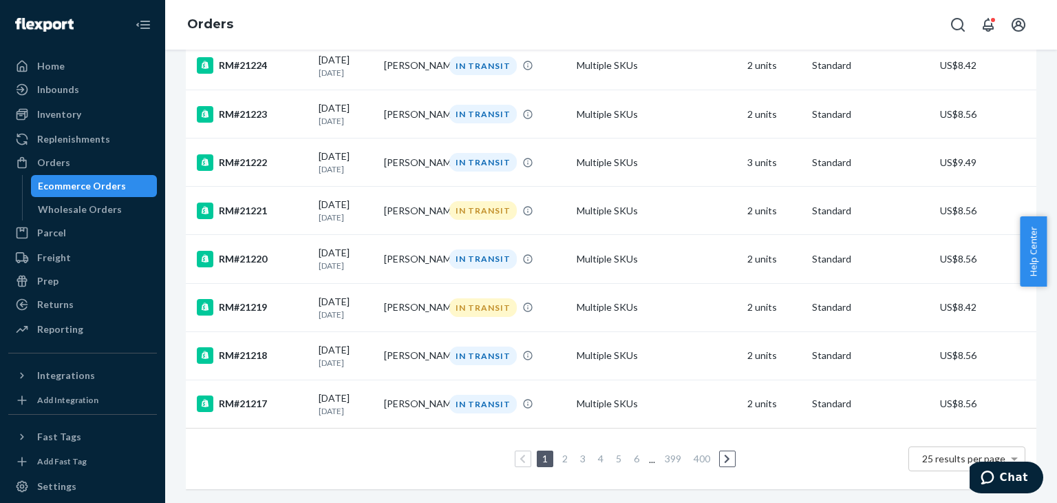
click at [560, 452] on link "2" at bounding box center [565, 458] width 11 height 12
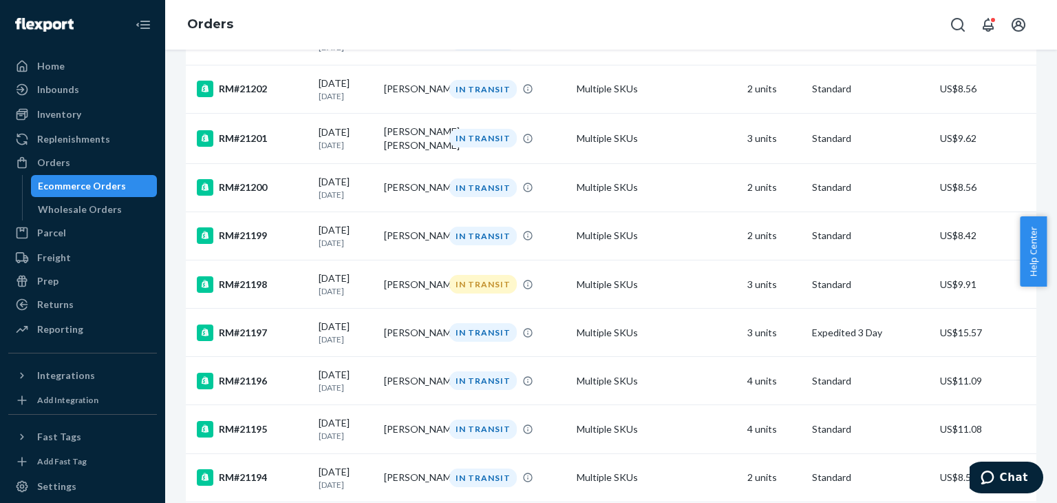
scroll to position [1033, 0]
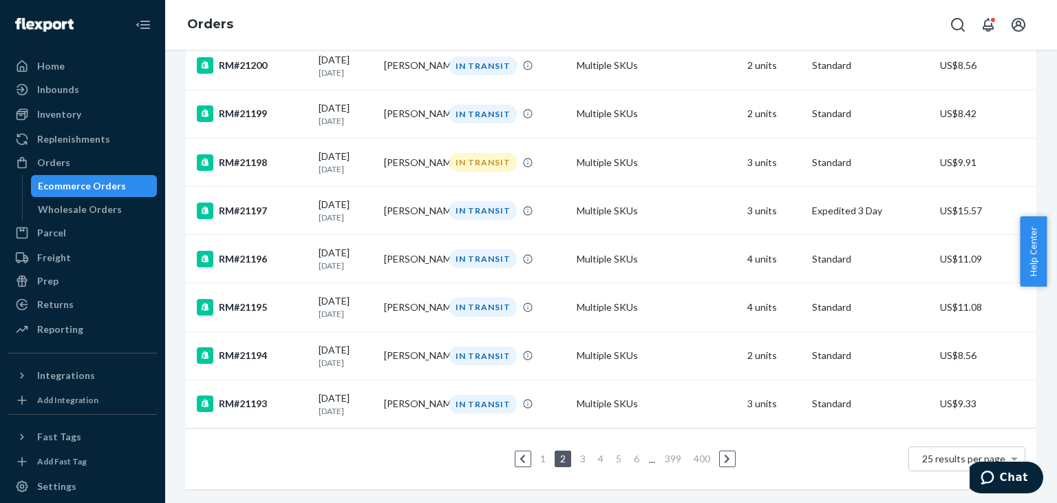
click at [582, 452] on link "3" at bounding box center [583, 458] width 11 height 12
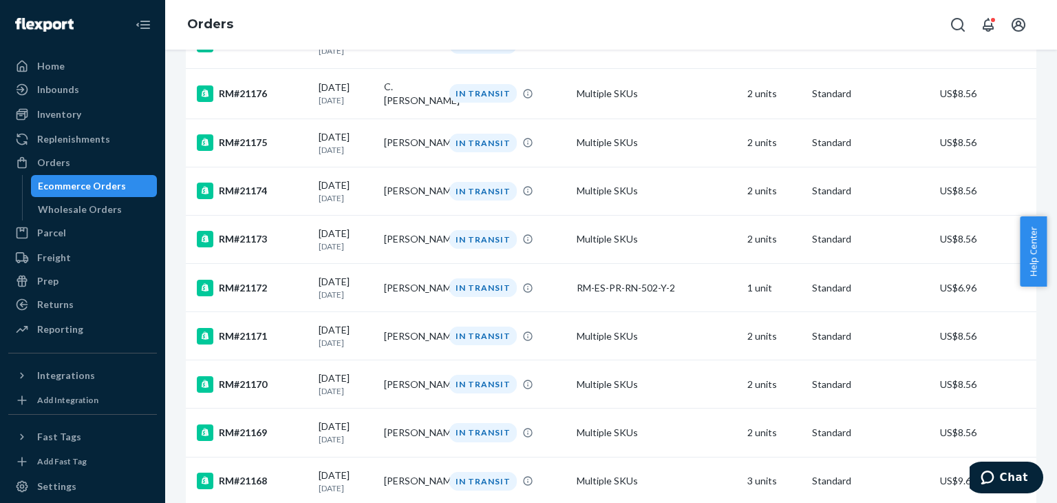
scroll to position [1016, 0]
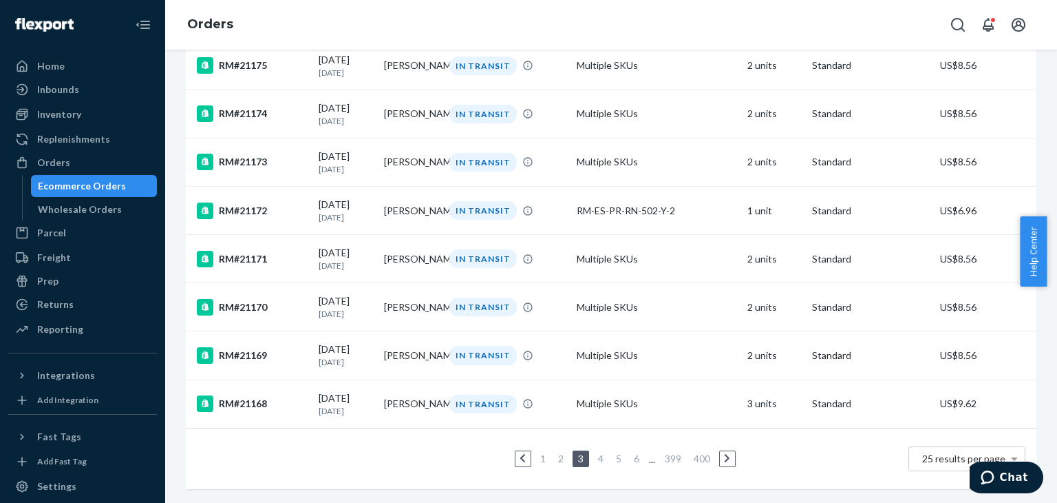
click at [595, 452] on link "4" at bounding box center [600, 458] width 11 height 12
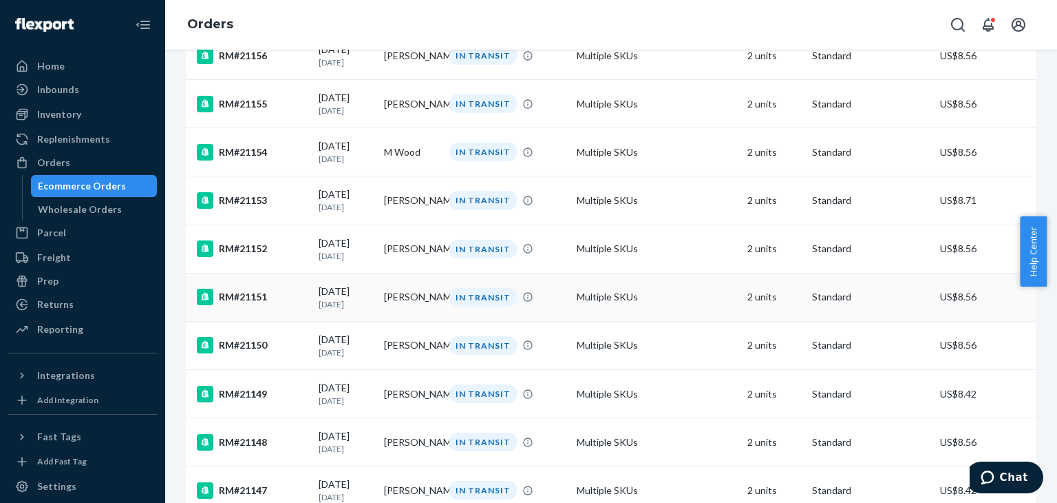
scroll to position [1024, 0]
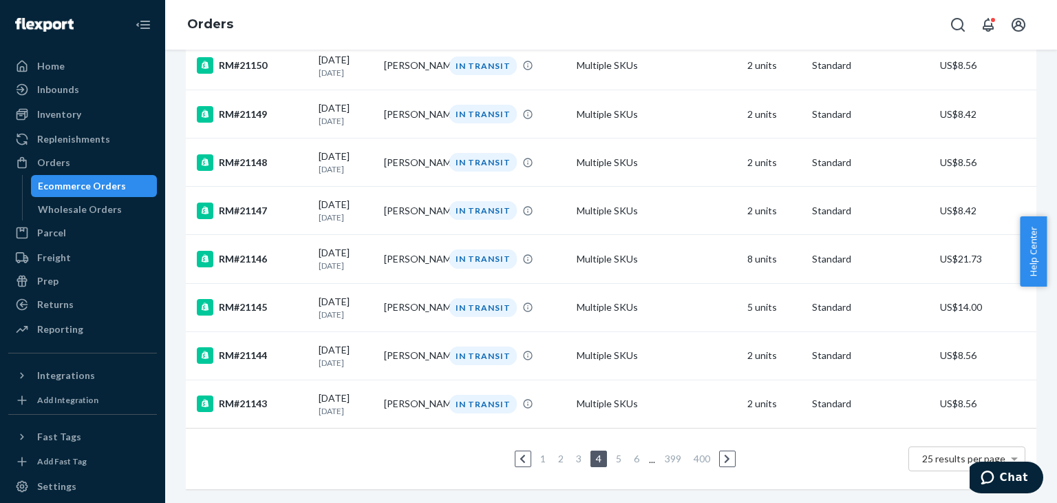
click at [603, 450] on ul "1 2 3 4 5 6 ... 399 400" at bounding box center [612, 458] width 254 height 17
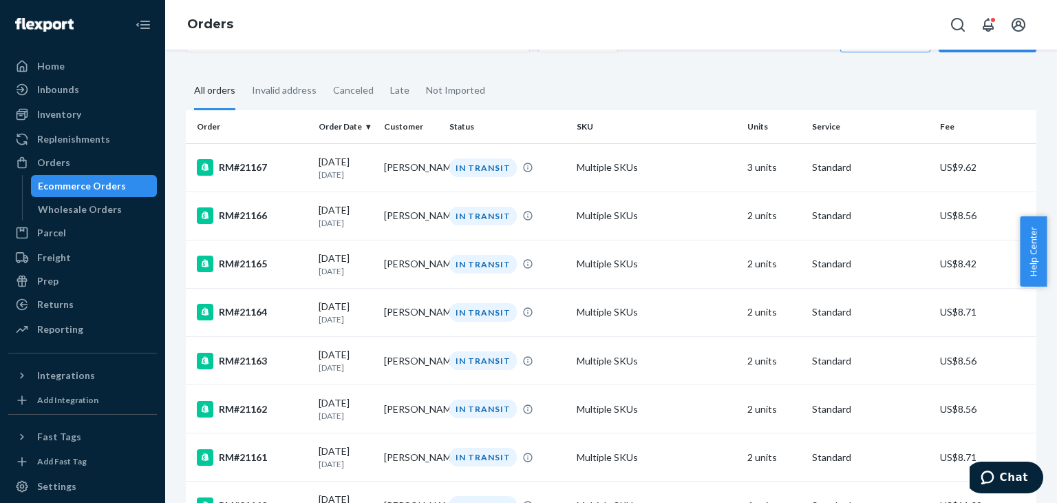
scroll to position [0, 0]
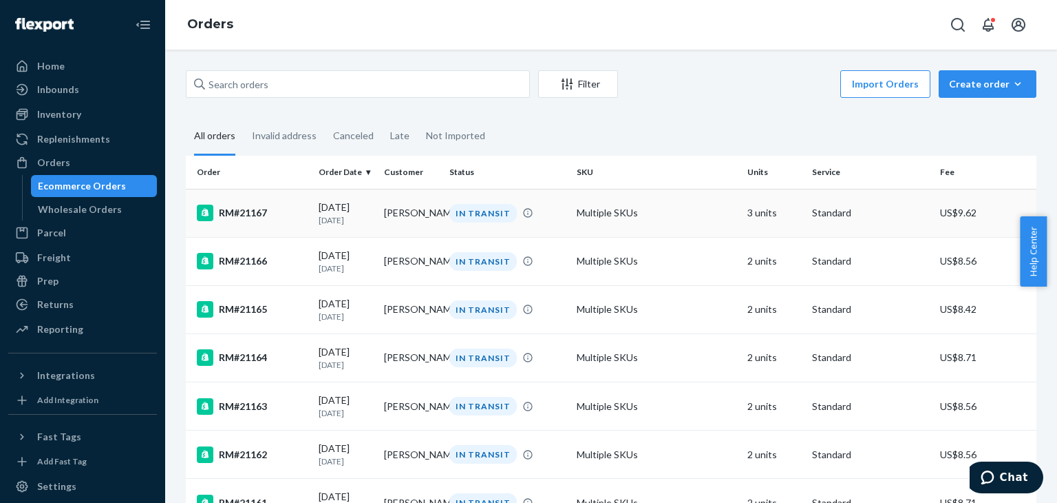
click at [245, 218] on div "RM#21167" at bounding box center [252, 212] width 111 height 17
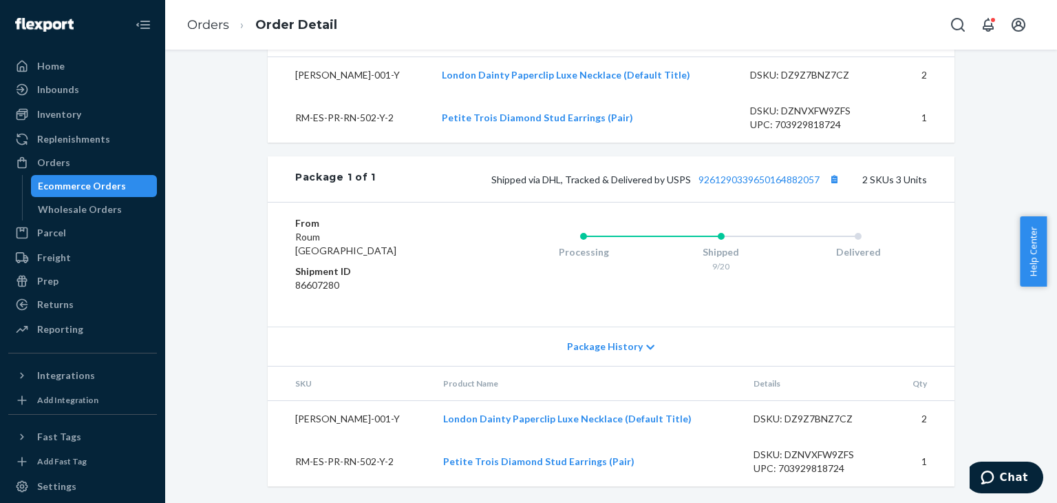
scroll to position [559, 0]
drag, startPoint x: 637, startPoint y: 122, endPoint x: 437, endPoint y: 118, distance: 199.7
click at [437, 118] on td "Petite Trois Diamond Stud Earrings (Pair)" at bounding box center [585, 118] width 308 height 50
copy link "Petite Trois Diamond Stud Earrings (Pair)"
click at [221, 26] on link "Orders" at bounding box center [208, 24] width 42 height 15
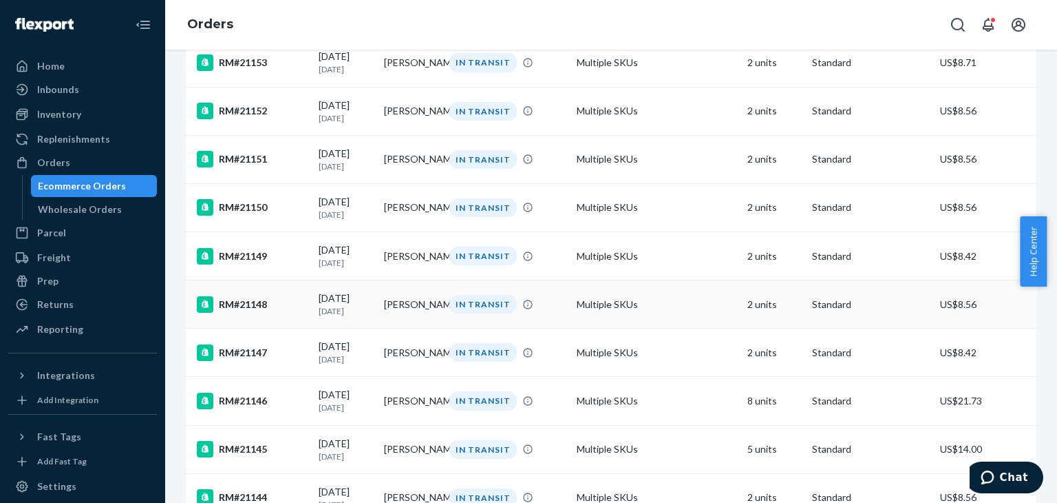
scroll to position [1024, 0]
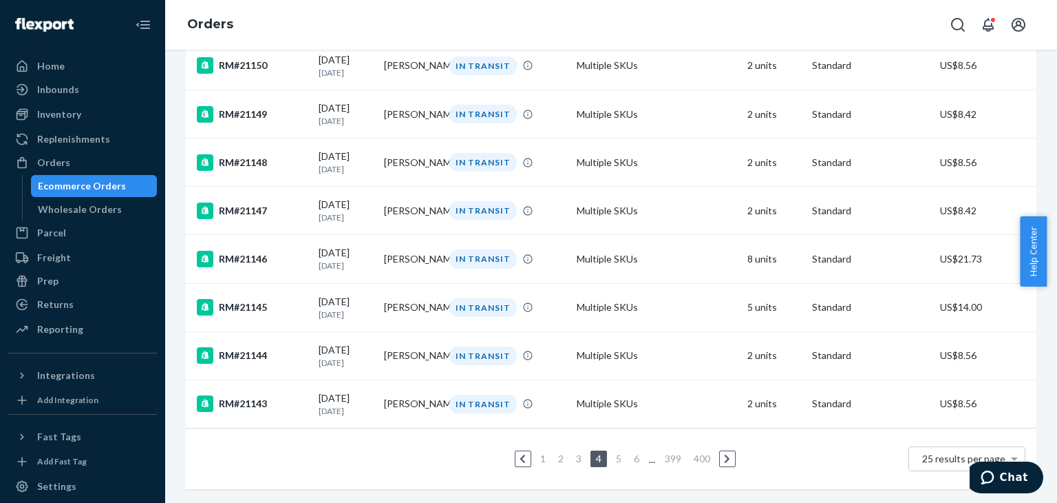
click at [540, 452] on link "1" at bounding box center [543, 458] width 11 height 12
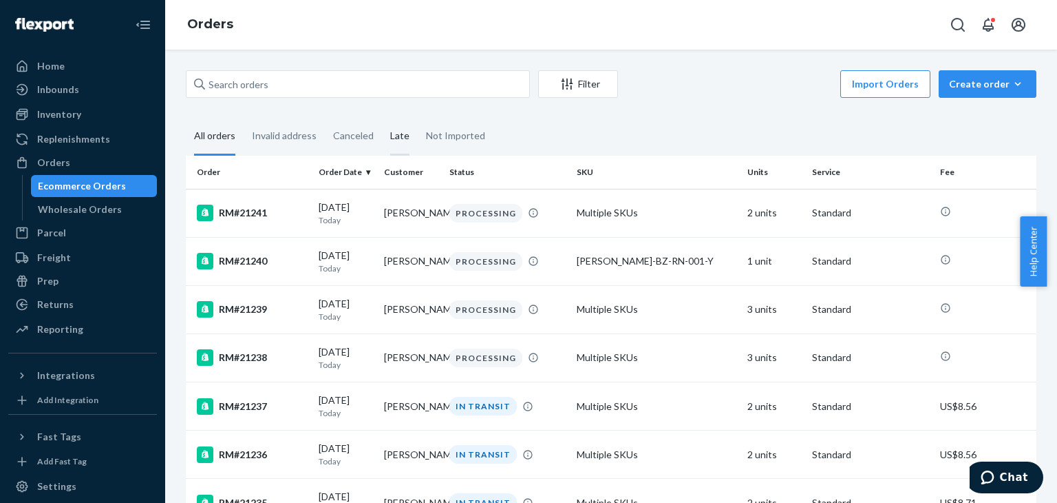
click at [393, 135] on div "Late" at bounding box center [399, 137] width 19 height 38
click at [382, 118] on input "Late" at bounding box center [382, 118] width 0 height 0
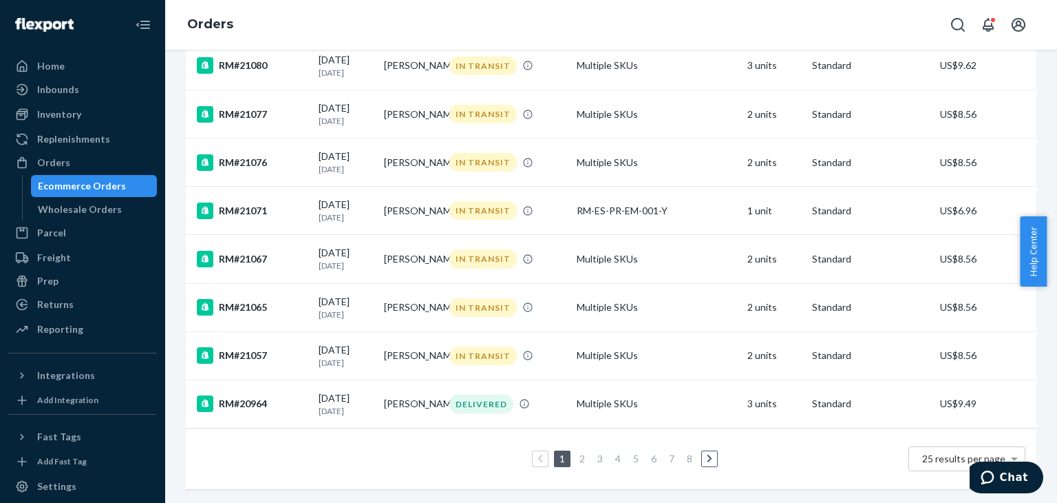
scroll to position [1024, 0]
click at [578, 452] on link "2" at bounding box center [582, 458] width 11 height 12
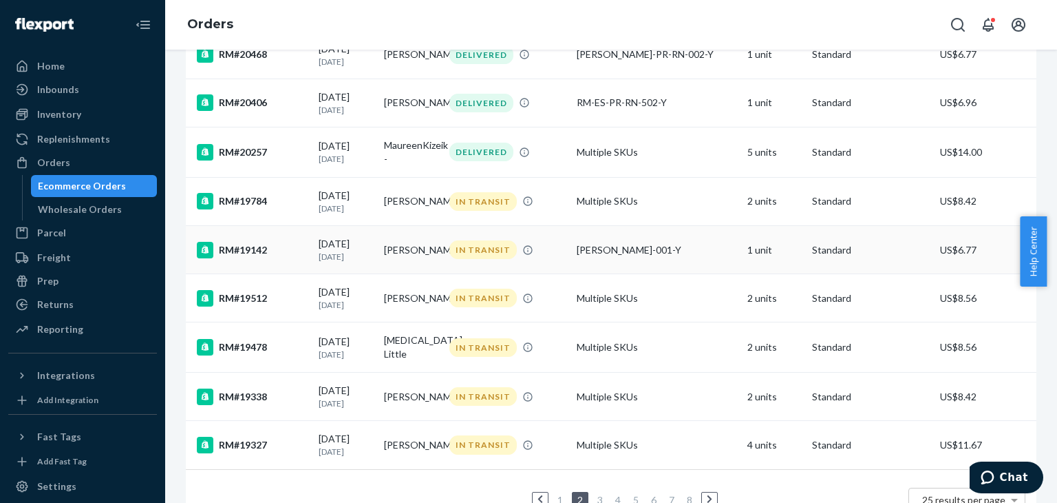
scroll to position [964, 0]
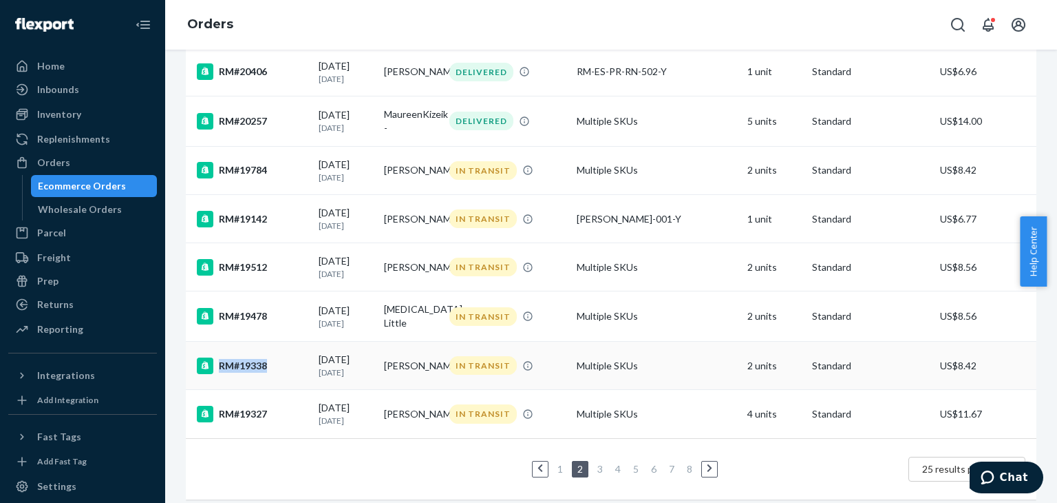
drag, startPoint x: 280, startPoint y: 395, endPoint x: 276, endPoint y: 405, distance: 10.2
click at [276, 390] on td "RM#19338" at bounding box center [249, 365] width 127 height 48
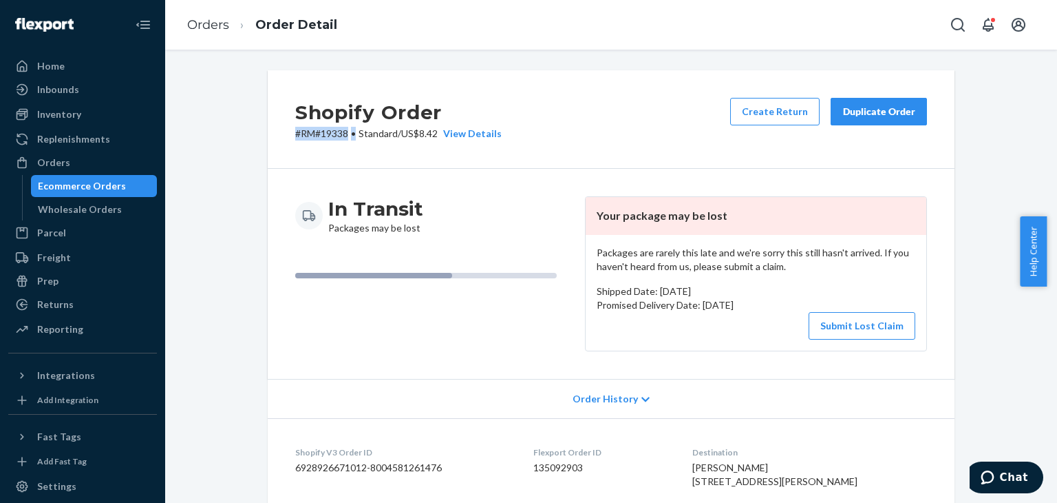
drag, startPoint x: 344, startPoint y: 141, endPoint x: 292, endPoint y: 143, distance: 52.4
click at [292, 143] on div "Shopify Order # RM#19338 • Standard / US$8.42 View Details Create Return Duplic…" at bounding box center [611, 119] width 687 height 98
click at [214, 26] on link "Orders" at bounding box center [208, 24] width 42 height 15
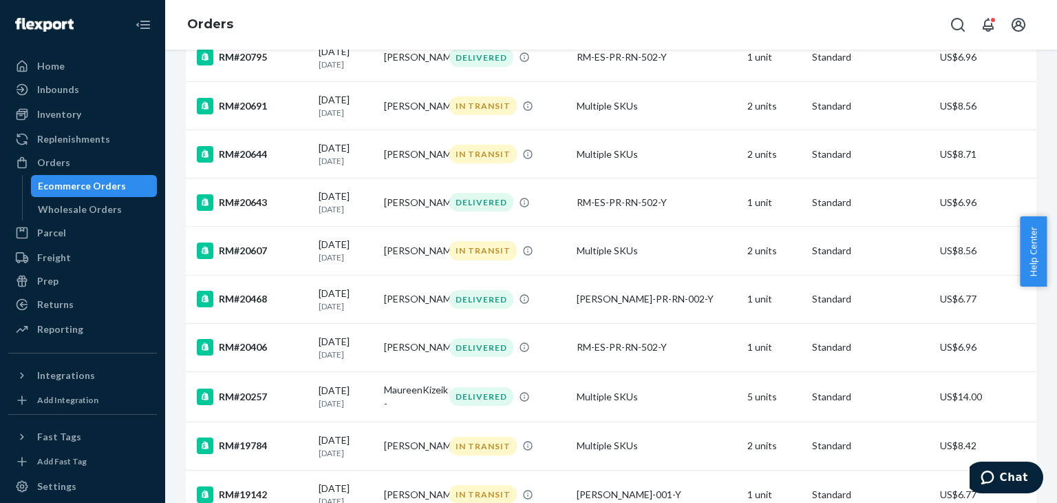
scroll to position [1018, 0]
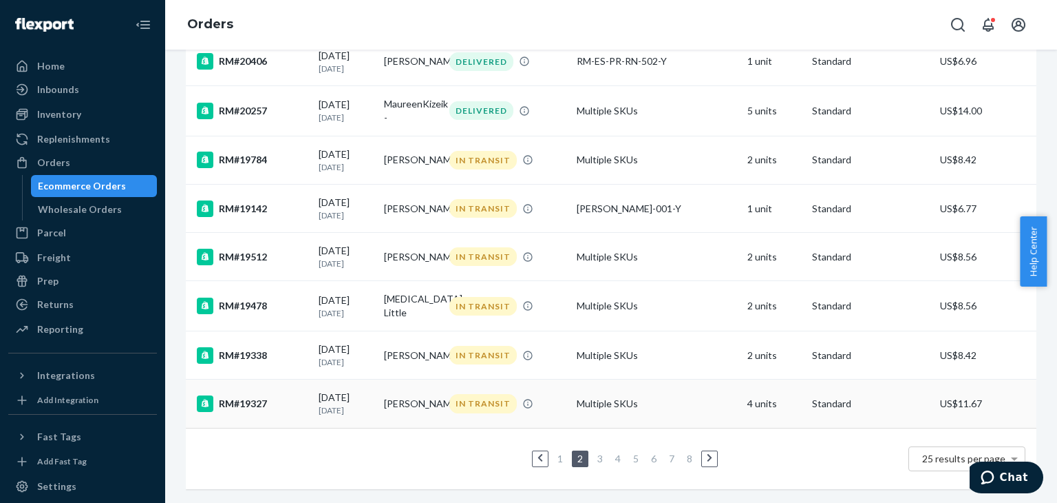
click at [274, 395] on div "RM#19327" at bounding box center [252, 403] width 111 height 17
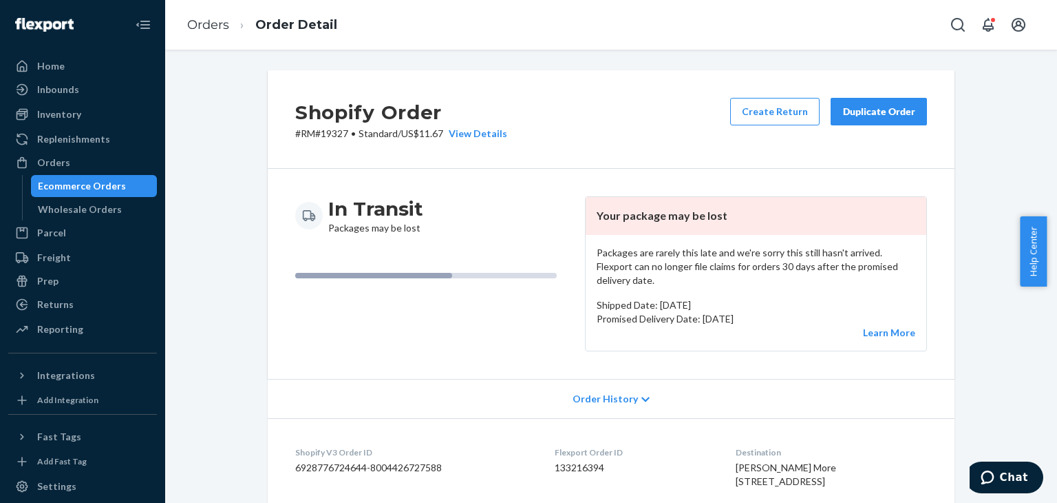
click at [335, 130] on p "# RM#19327 • Standard / US$11.67 View Details" at bounding box center [401, 134] width 212 height 14
copy p "19327"
click at [204, 25] on link "Orders" at bounding box center [208, 24] width 42 height 15
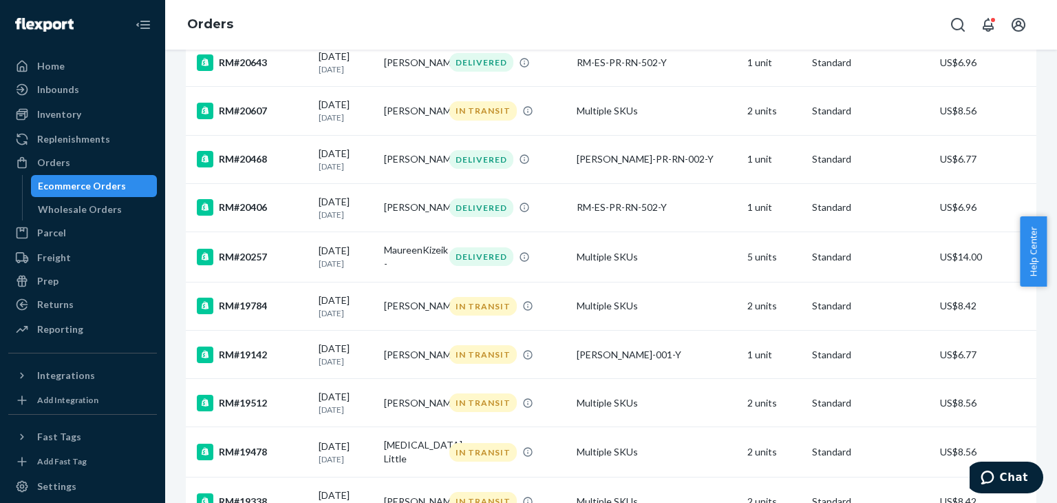
scroll to position [1018, 0]
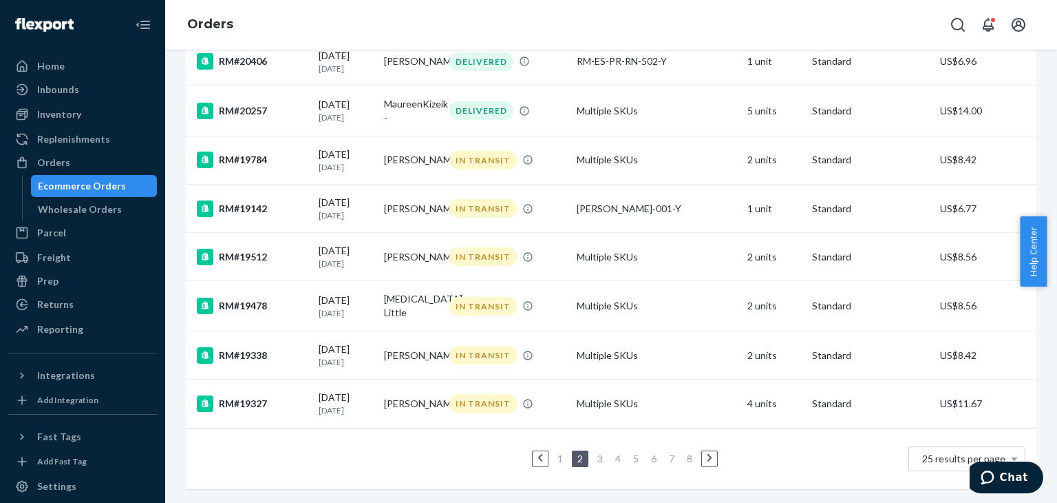
click at [595, 452] on link "3" at bounding box center [600, 458] width 11 height 12
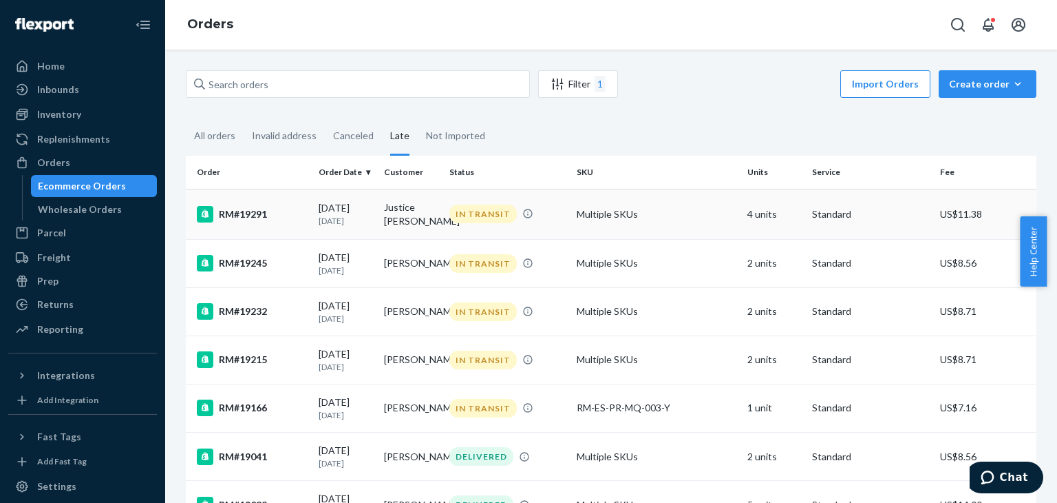
click at [282, 218] on div "RM#19291" at bounding box center [252, 214] width 111 height 17
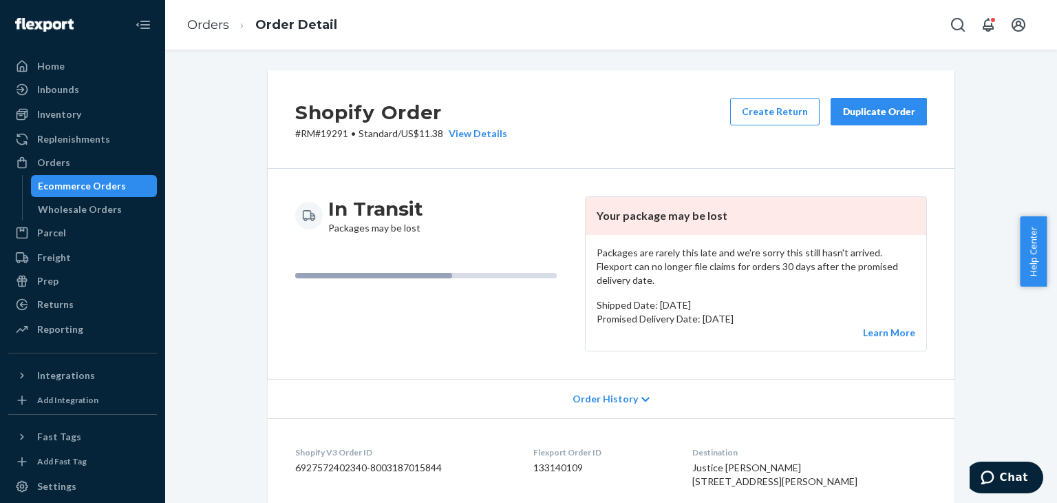
scroll to position [69, 0]
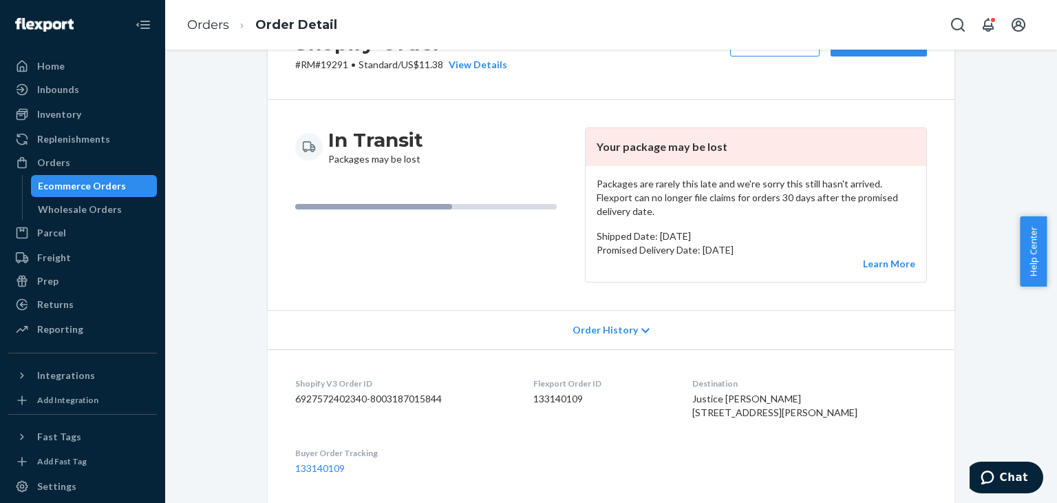
click at [220, 35] on ol "Orders Order Detail" at bounding box center [262, 25] width 172 height 41
click at [214, 28] on link "Orders" at bounding box center [208, 24] width 42 height 15
